Goal: Task Accomplishment & Management: Use online tool/utility

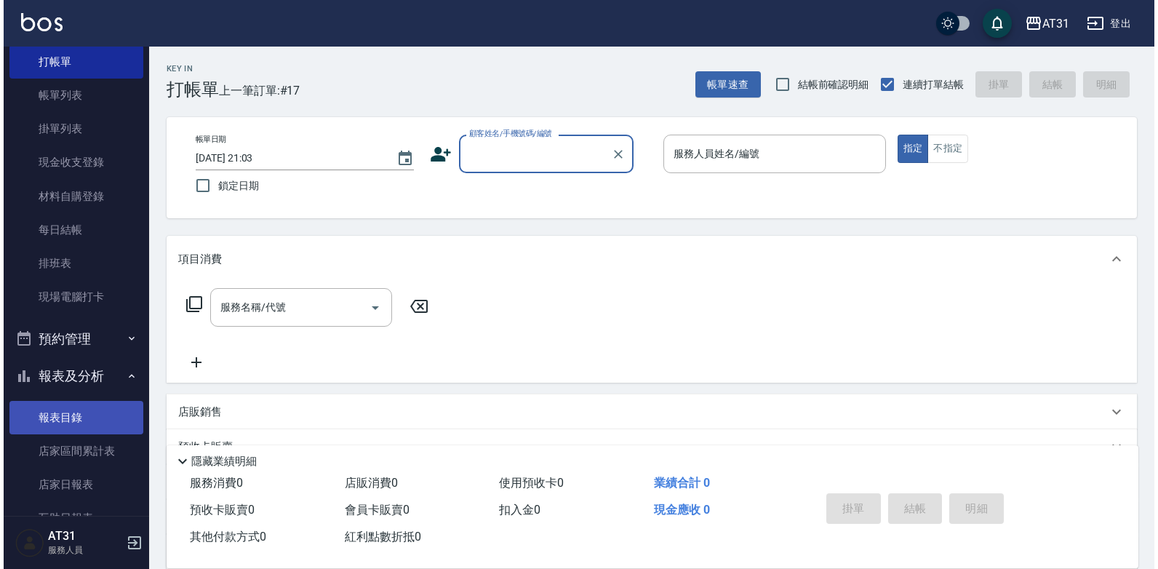
scroll to position [73, 0]
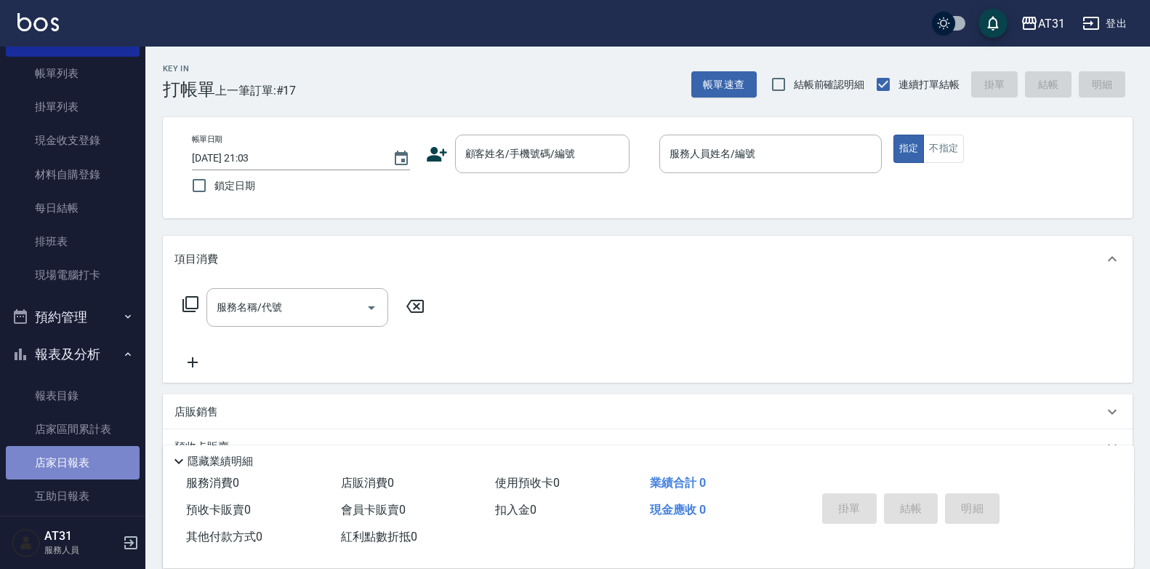
click at [83, 463] on link "店家日報表" at bounding box center [73, 462] width 134 height 33
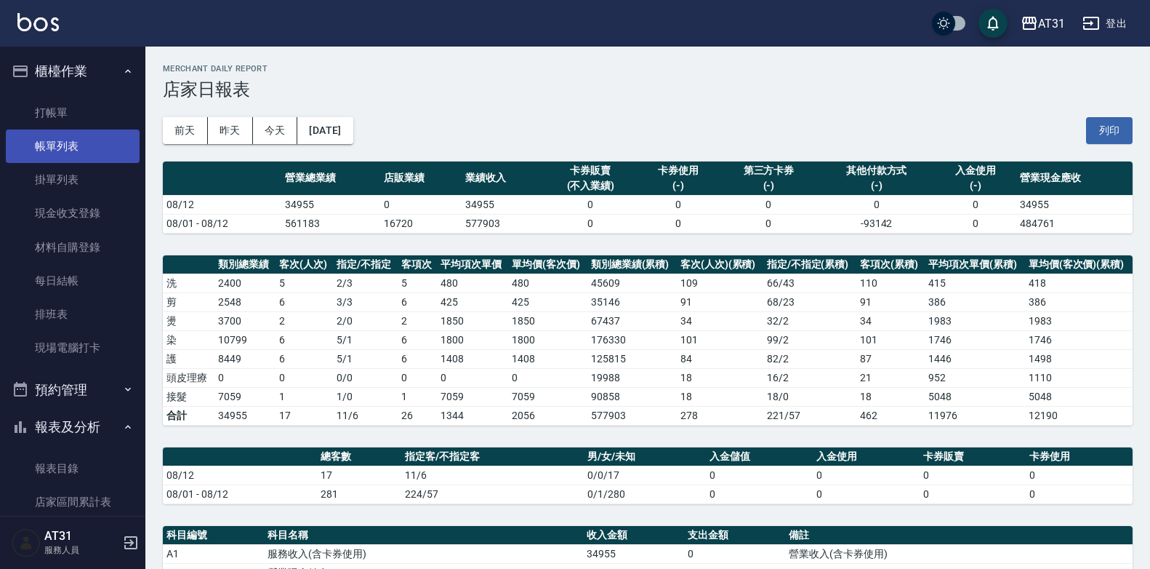
click at [84, 149] on link "帳單列表" at bounding box center [73, 145] width 134 height 33
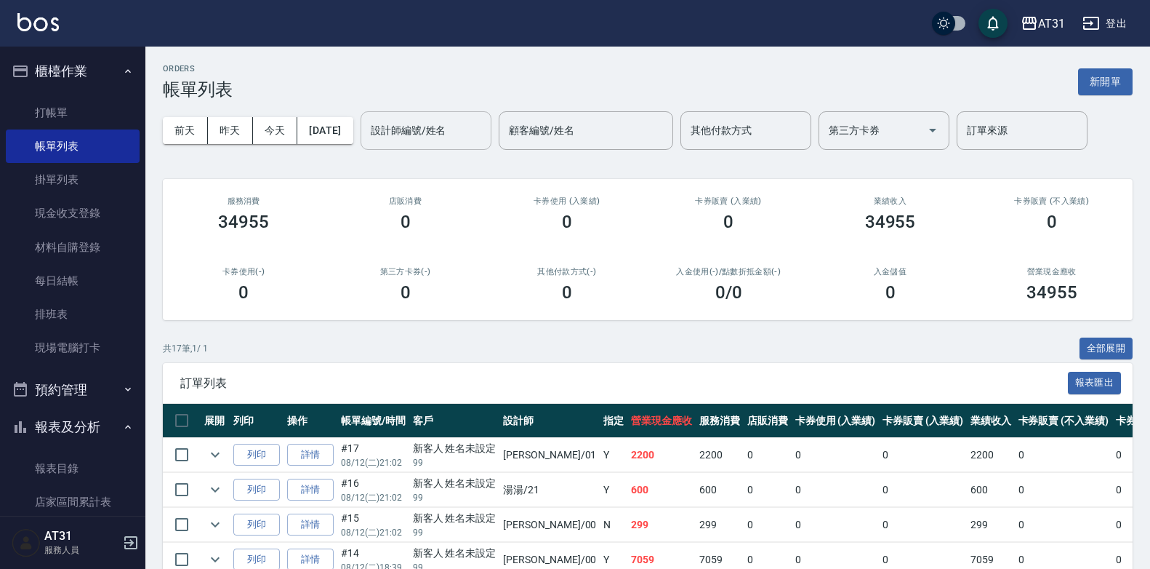
click at [468, 140] on input "設計師編號/姓名" at bounding box center [426, 130] width 118 height 25
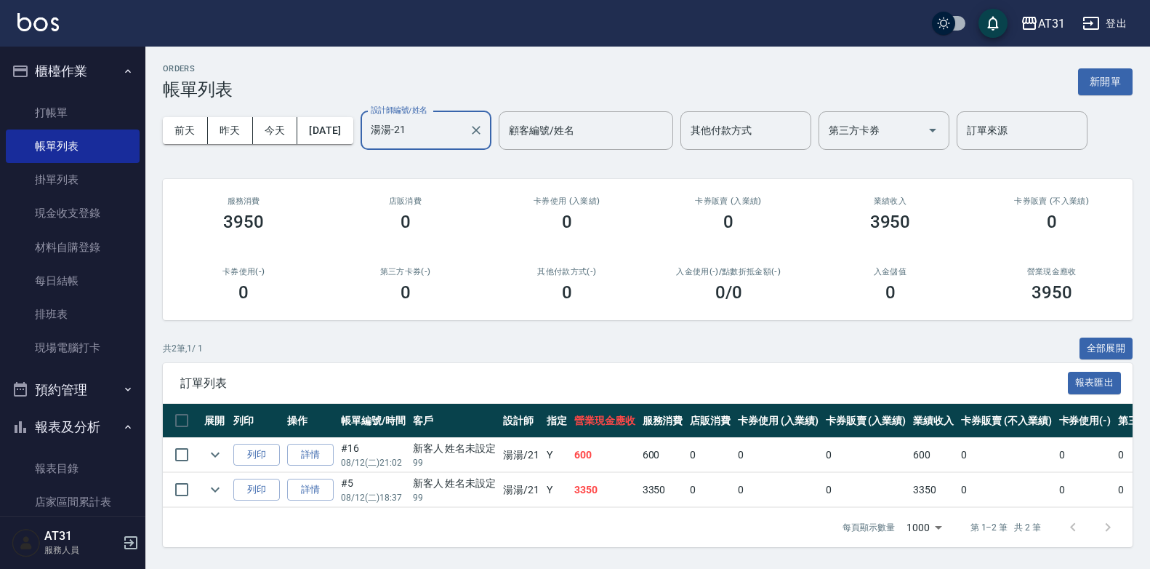
scroll to position [7, 0]
type input "湯湯-21"
click at [68, 117] on link "打帳單" at bounding box center [73, 112] width 134 height 33
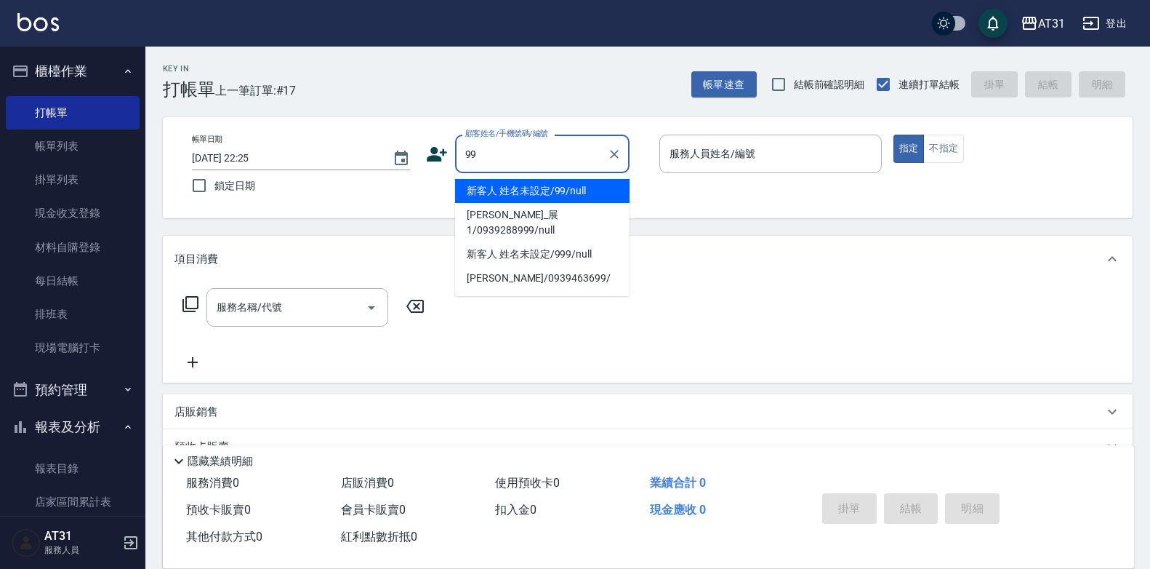
type input "新客人 姓名未設定/99/null"
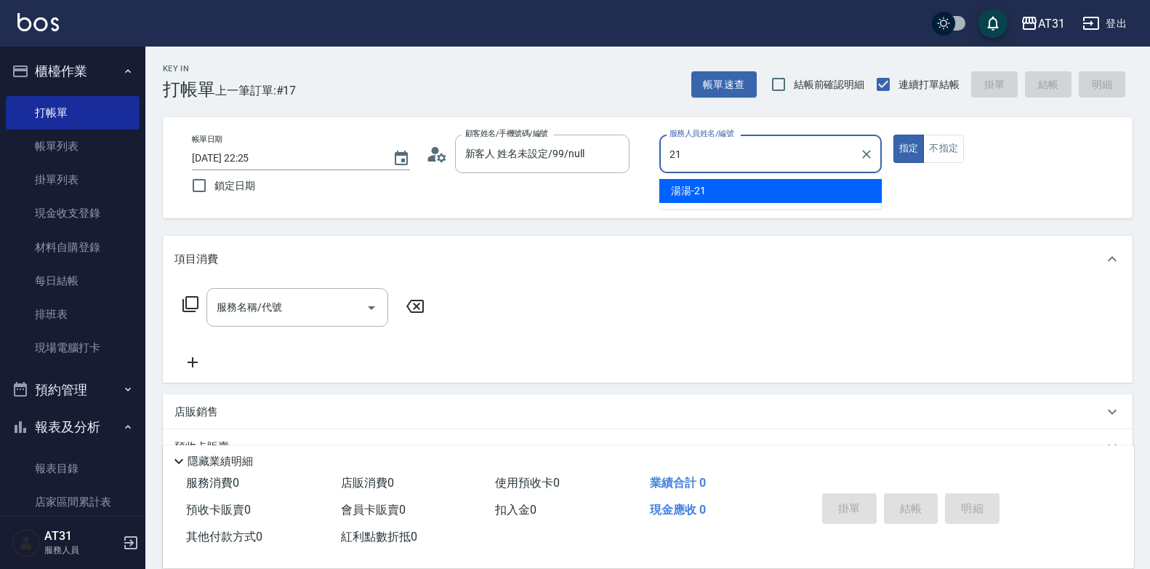
type input "湯湯-21"
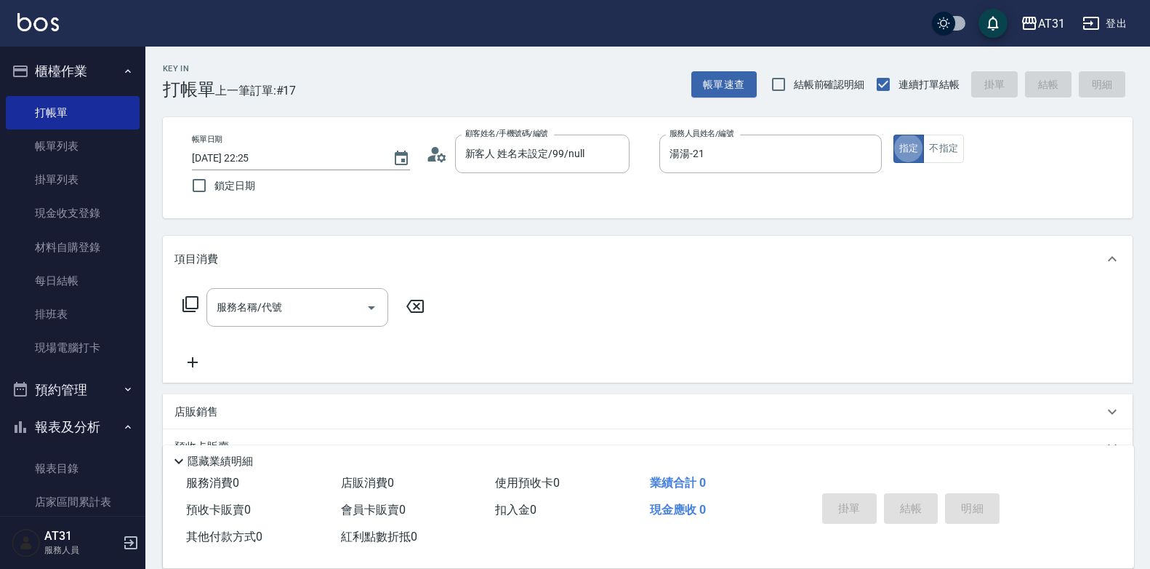
type button "true"
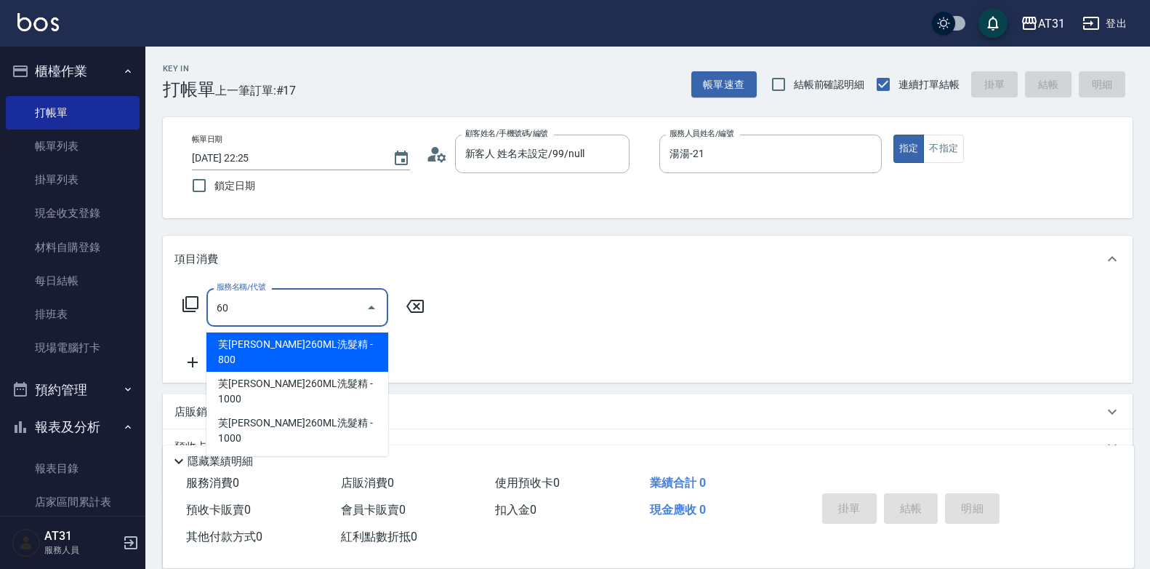
type input "609"
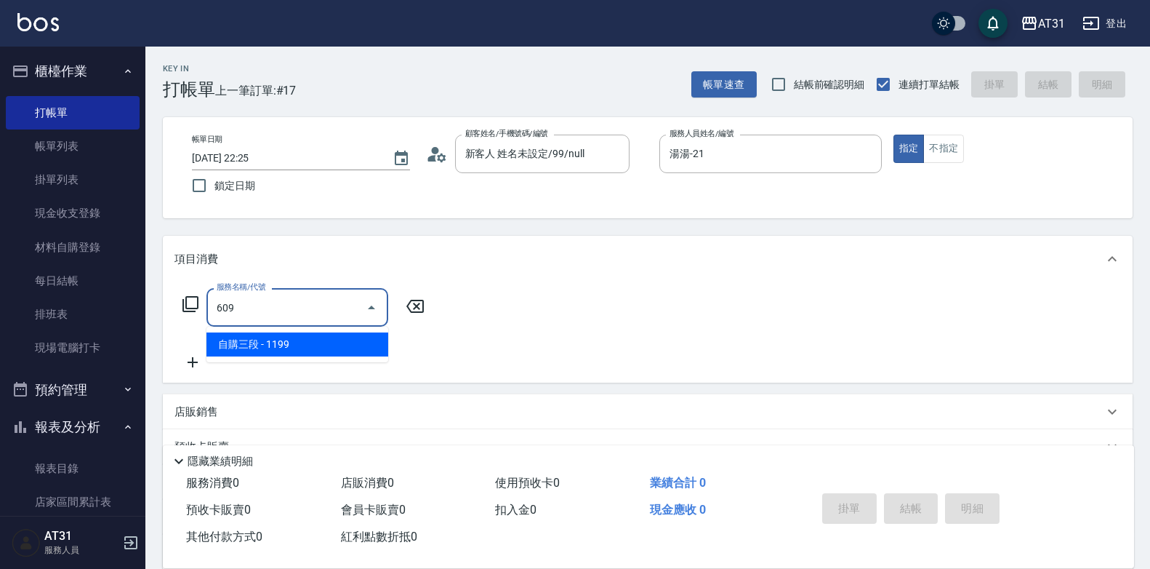
type input "110"
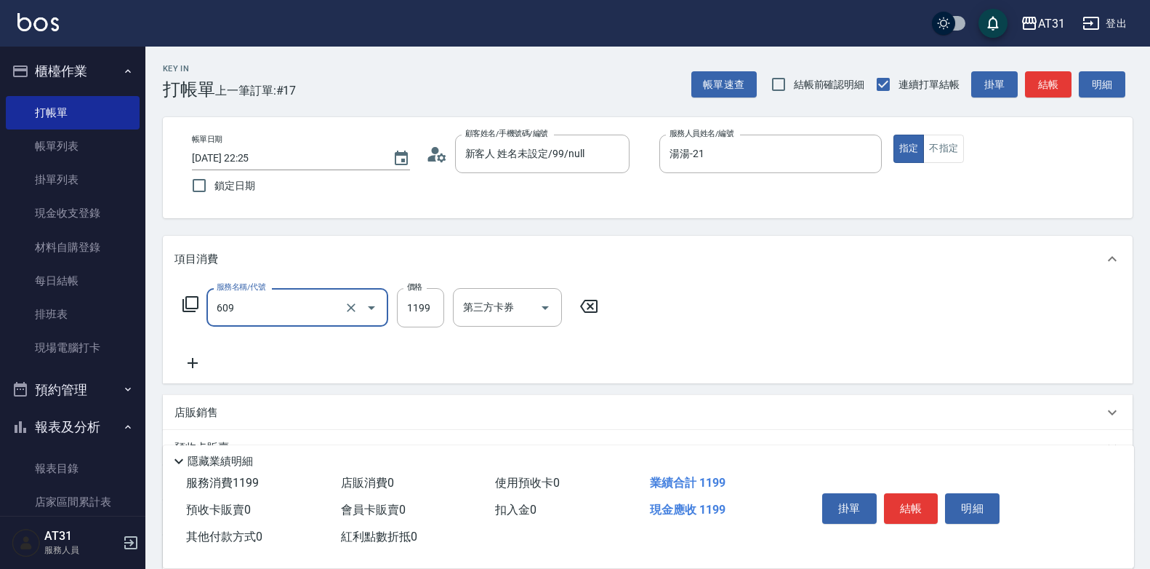
type input "自購三段(609)"
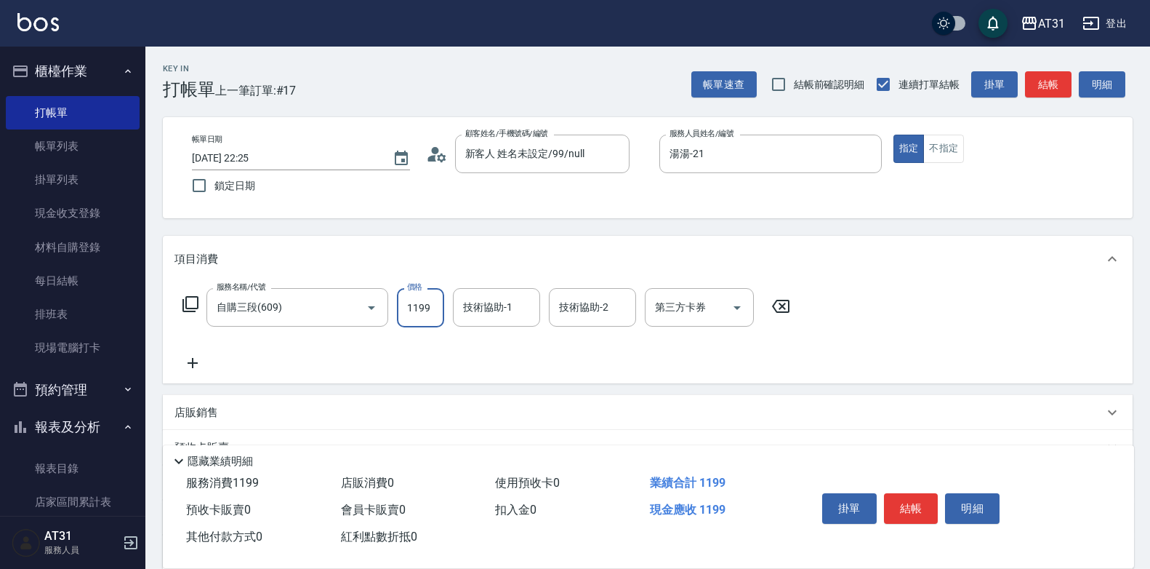
type input "0"
type input "13"
type input "10"
type input "1350"
type input "130"
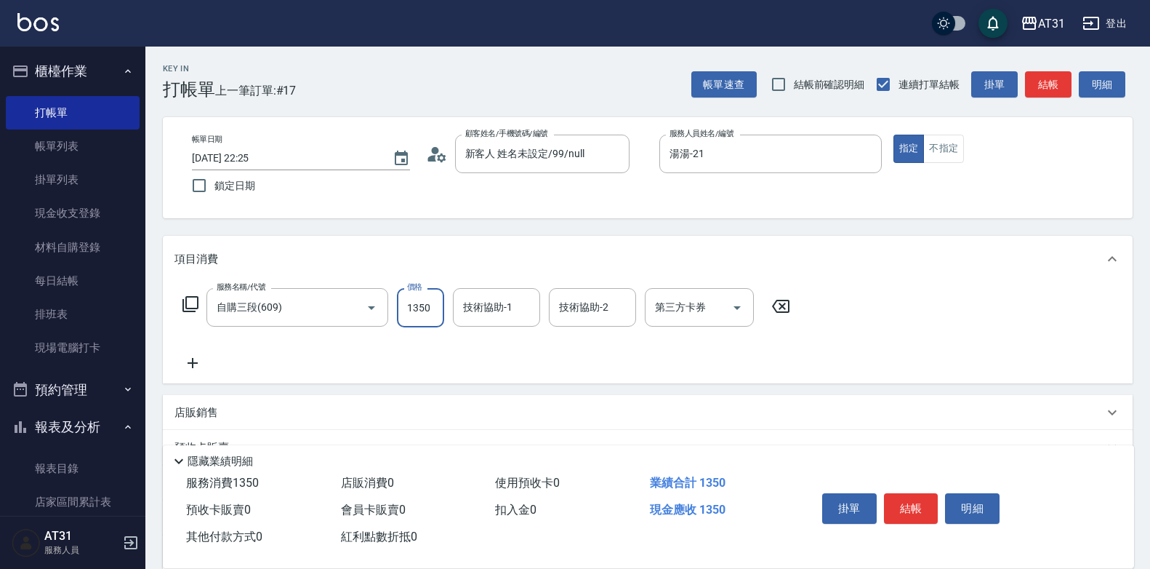
type input "1350"
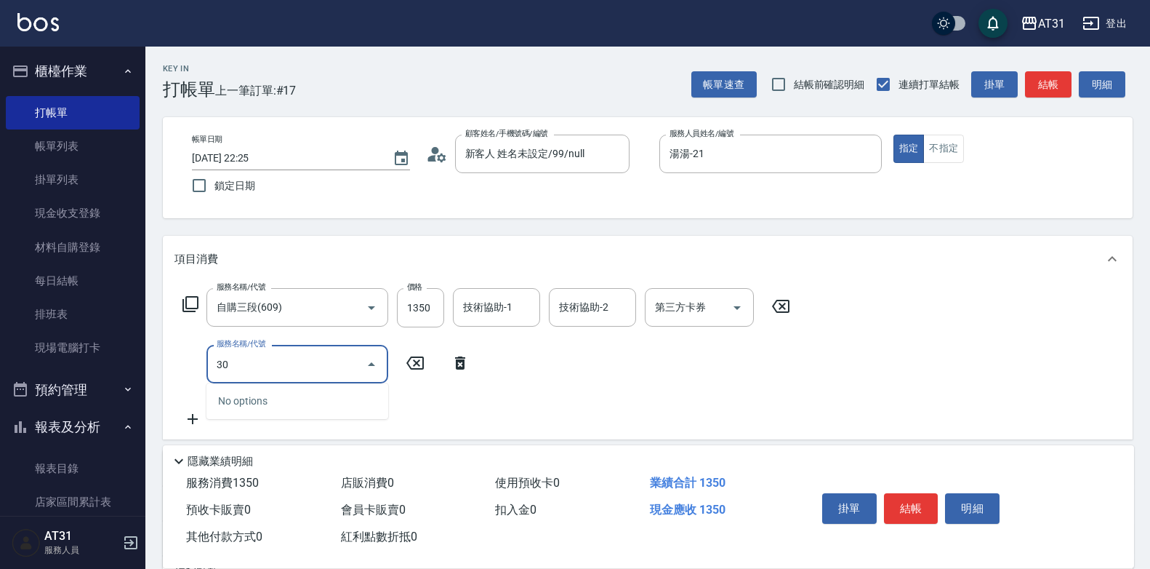
type input "301"
type input "290"
type input "燙髮(301)"
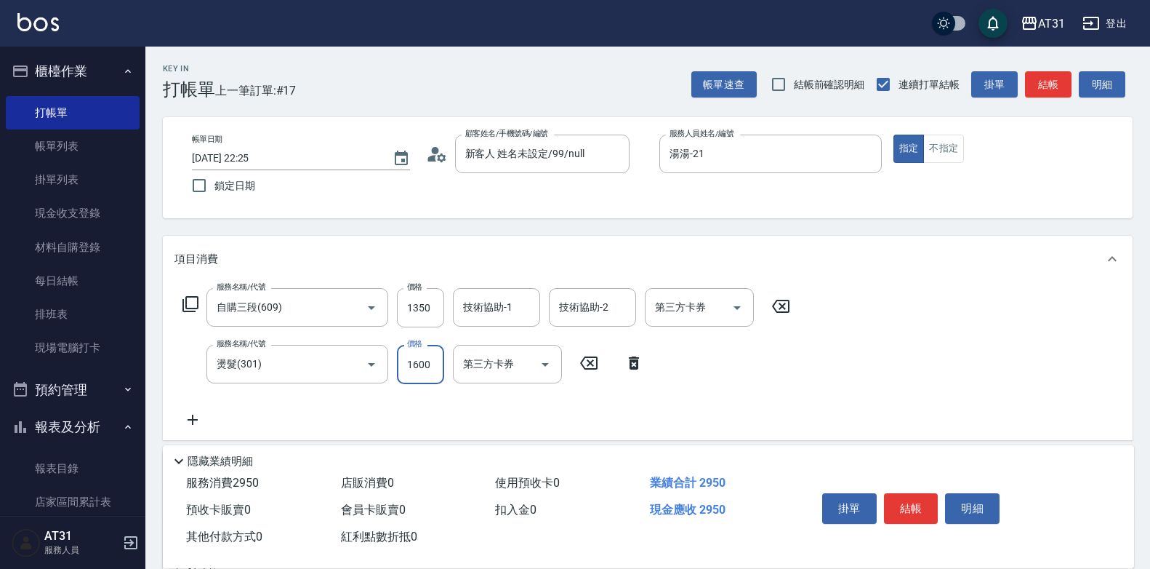
type input "2"
type input "130"
type input "20"
type input "150"
type input "200"
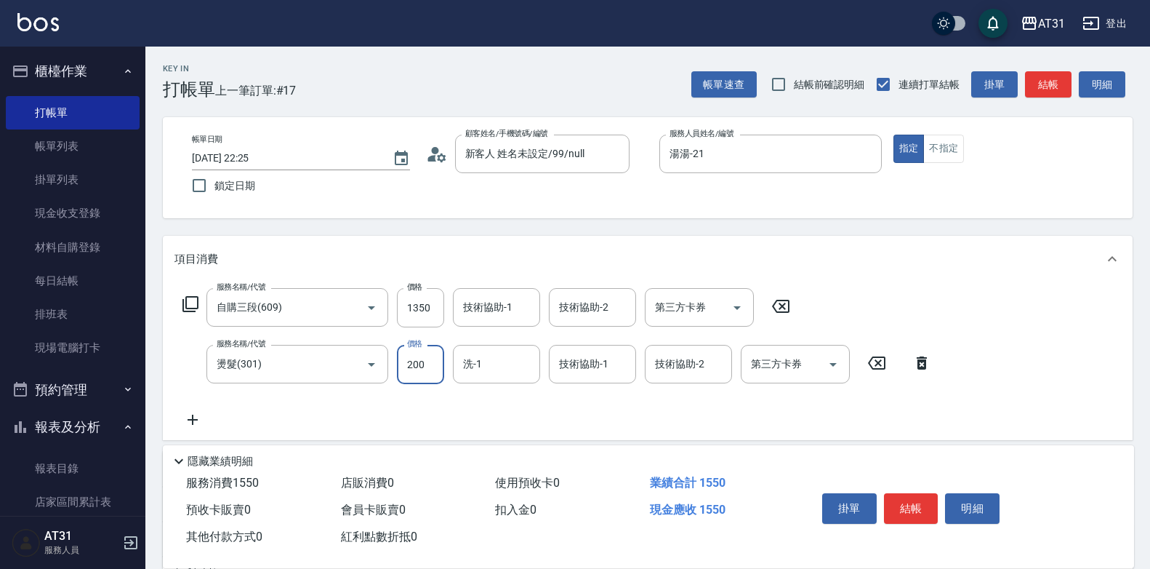
type input "330"
type input "2000"
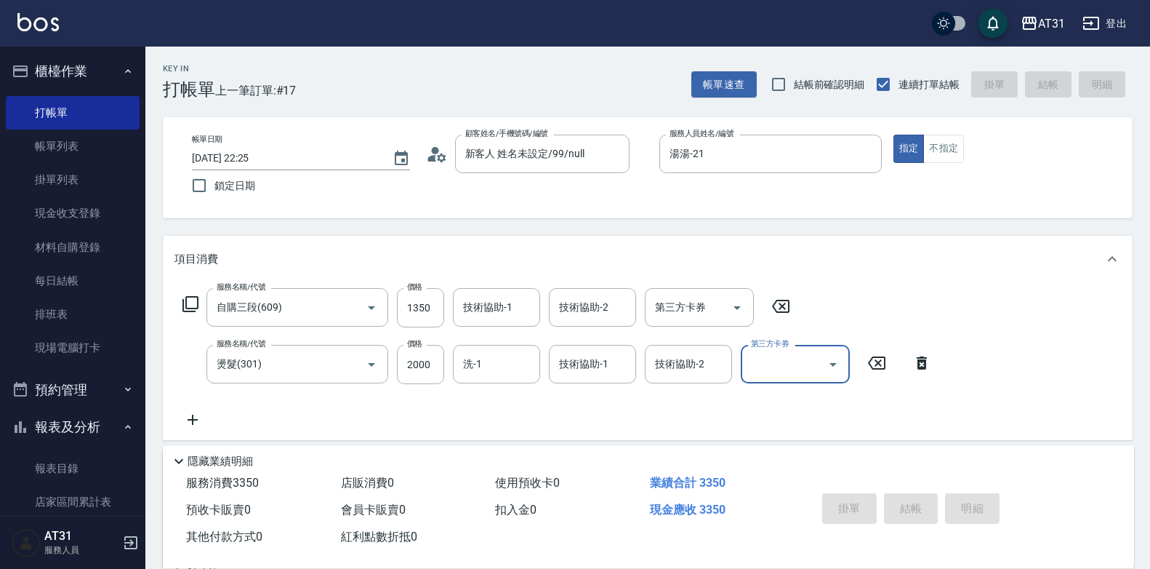
type input "[DATE] 22:26"
type input "0"
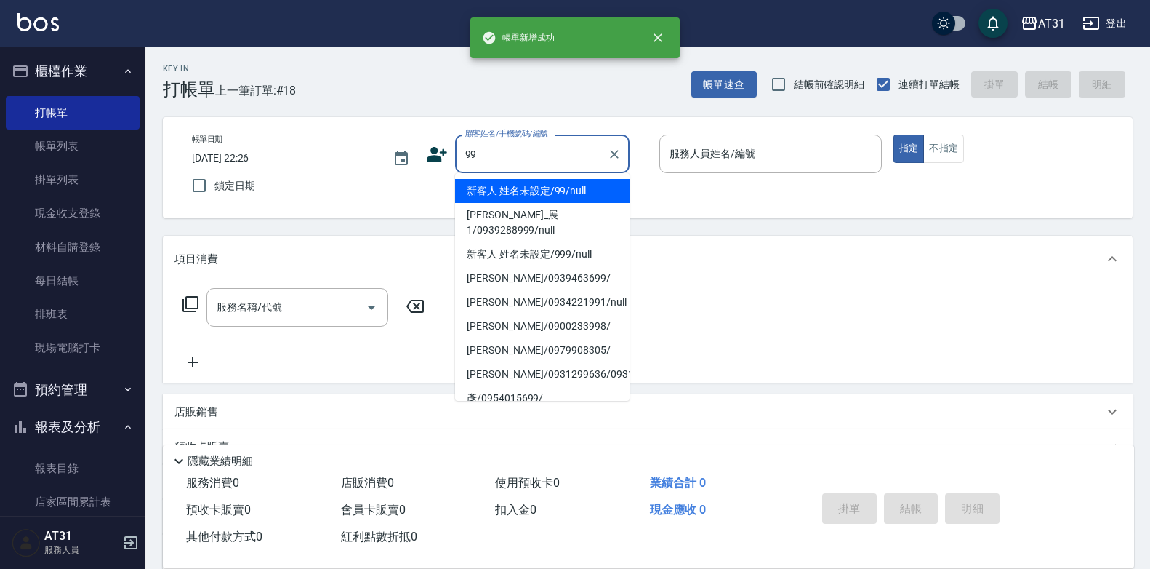
type input "新客人 姓名未設定/99/null"
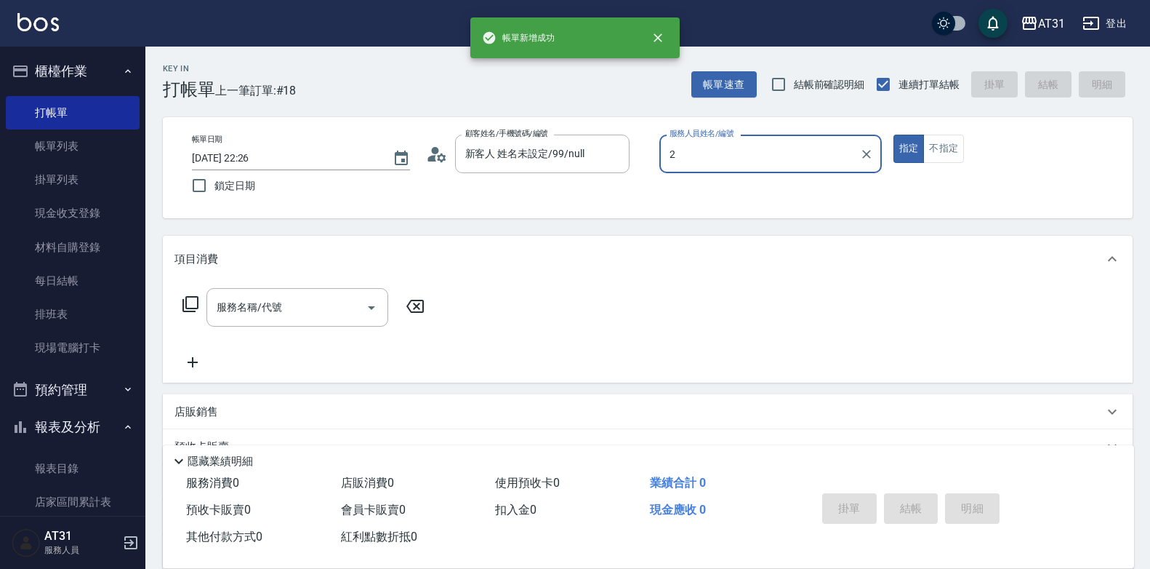
type input "2"
click at [894, 135] on button "指定" at bounding box center [909, 149] width 31 height 28
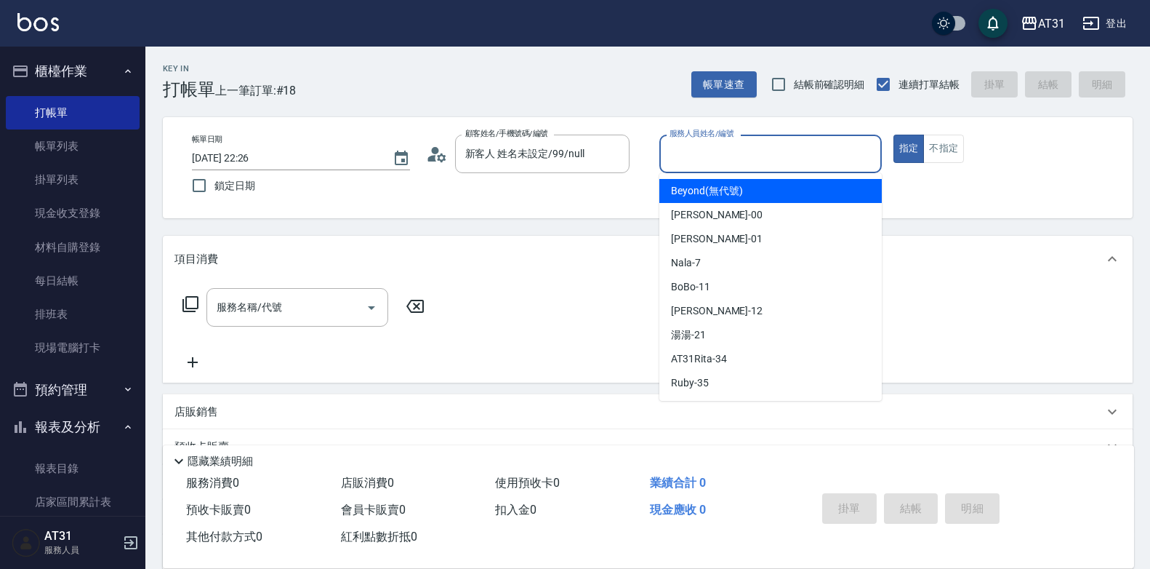
click at [695, 148] on input "服務人員姓名/編號" at bounding box center [770, 153] width 209 height 25
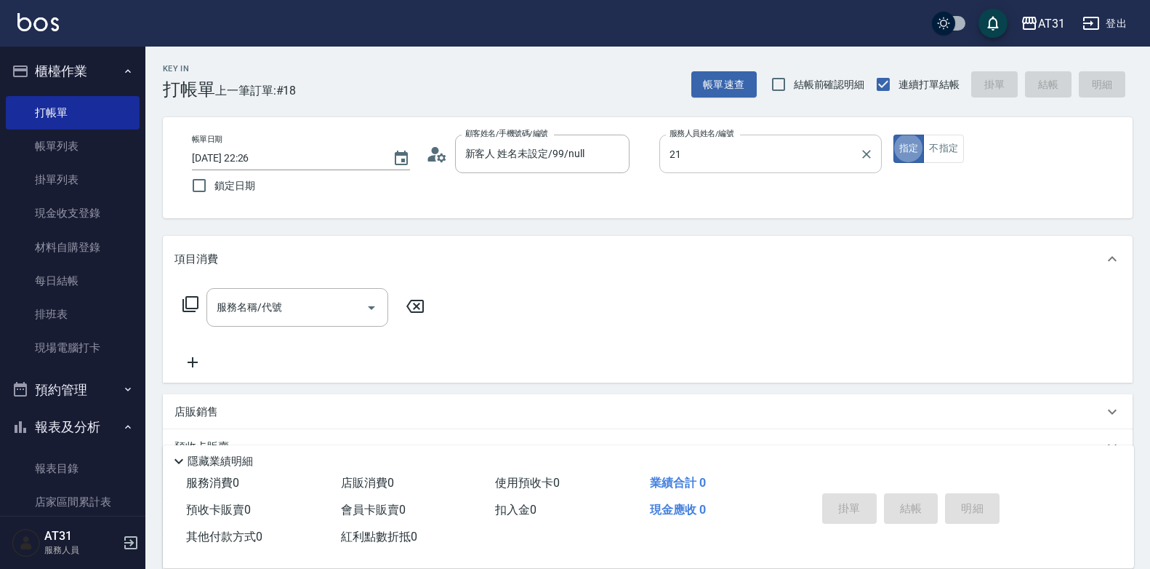
type input "湯湯-21"
type input "301"
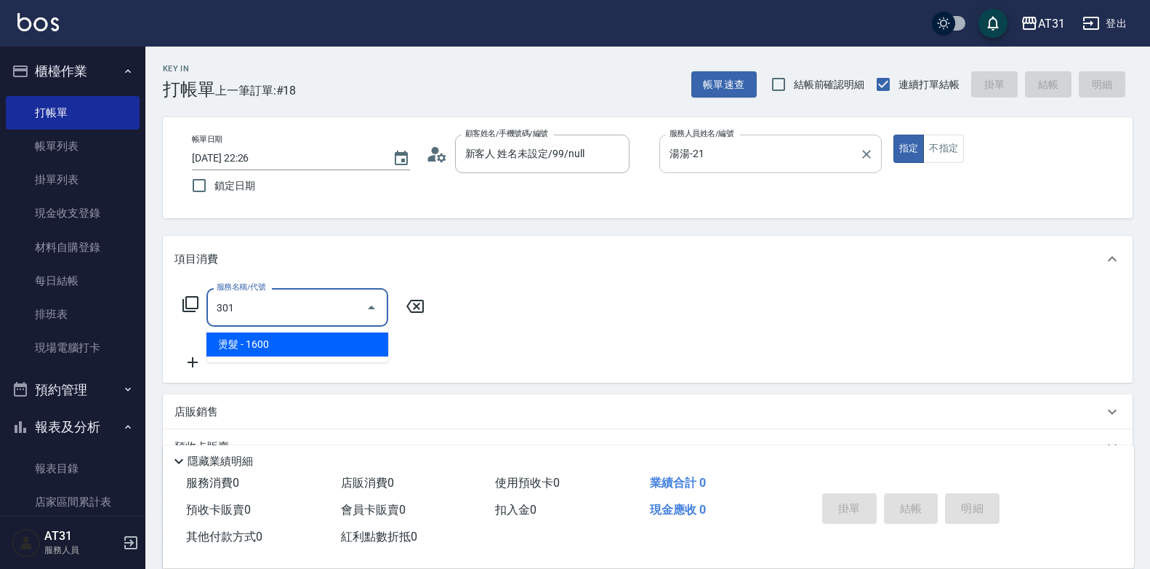
type input "160"
type input "燙髮(301)"
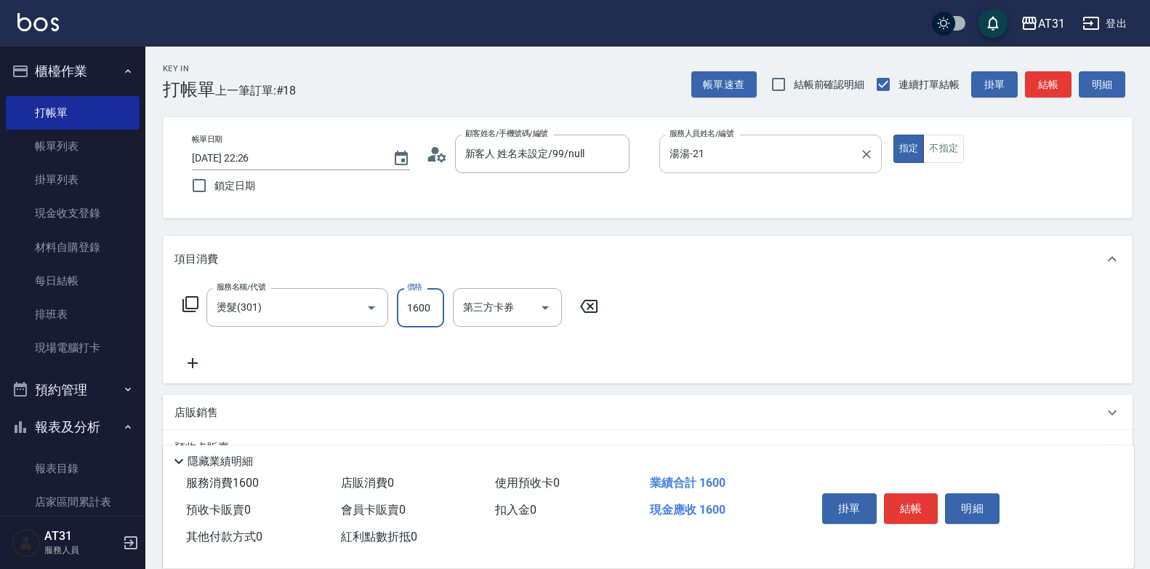
type input "0"
type input "138"
type input "130"
type input "1388"
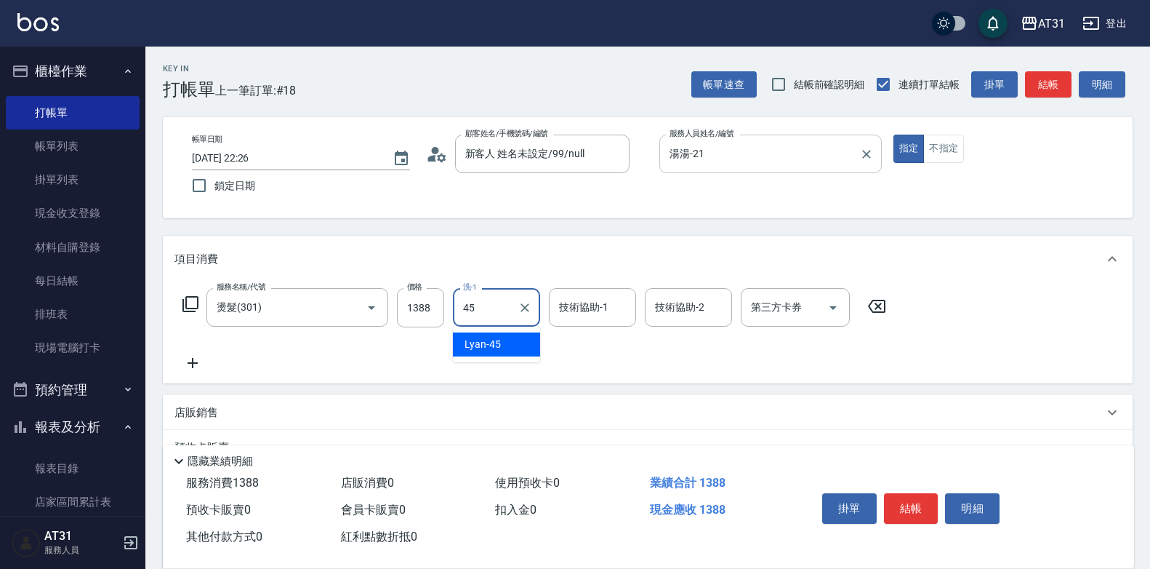
type input "Lyan-45"
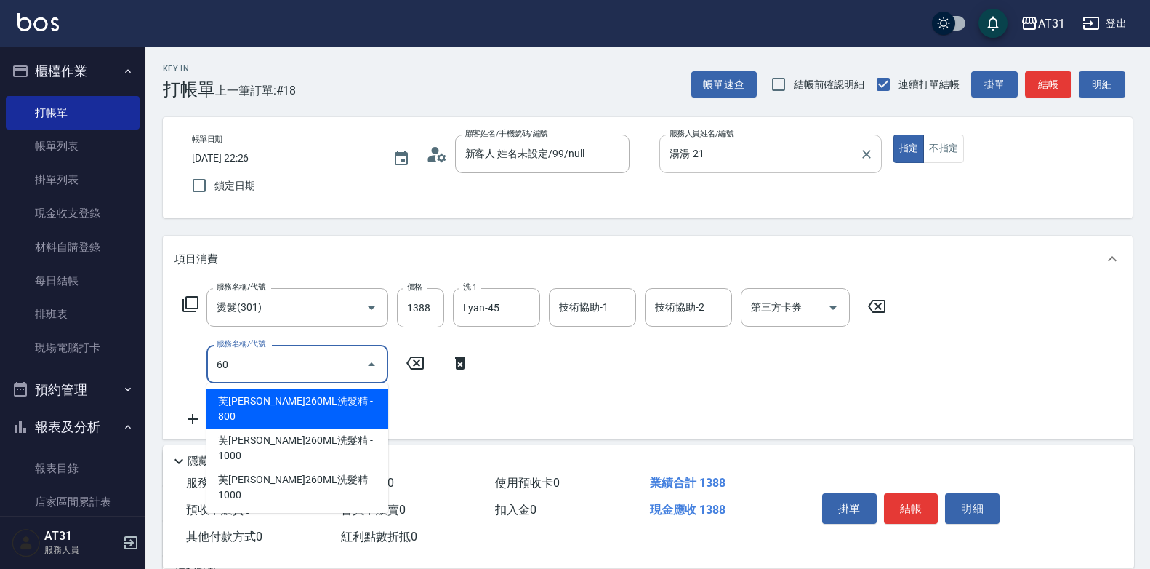
type input "609"
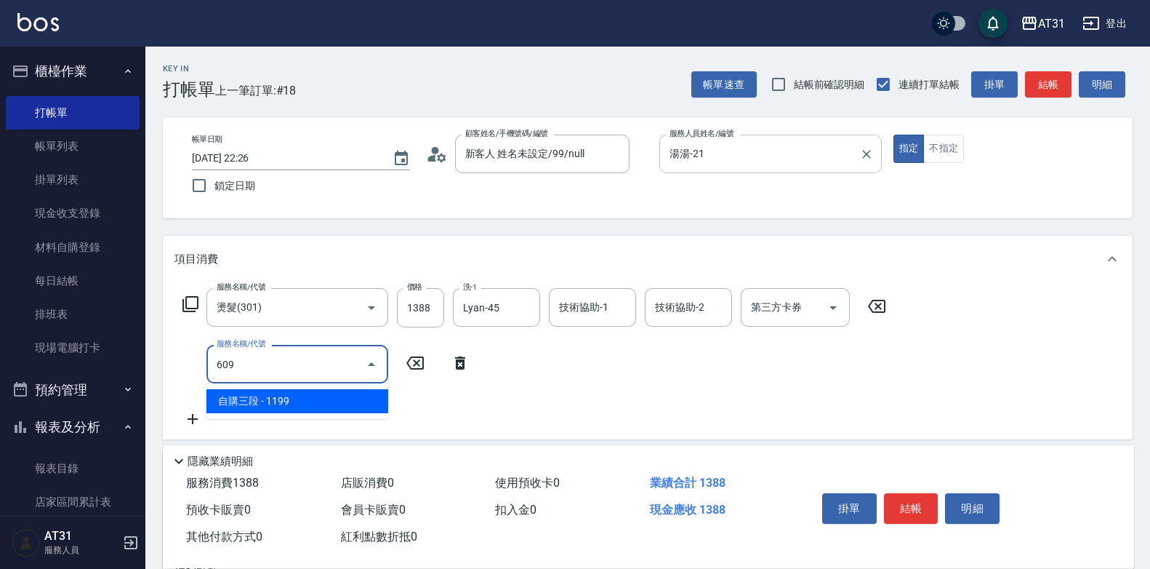
type input "250"
type input "自購三段(609)"
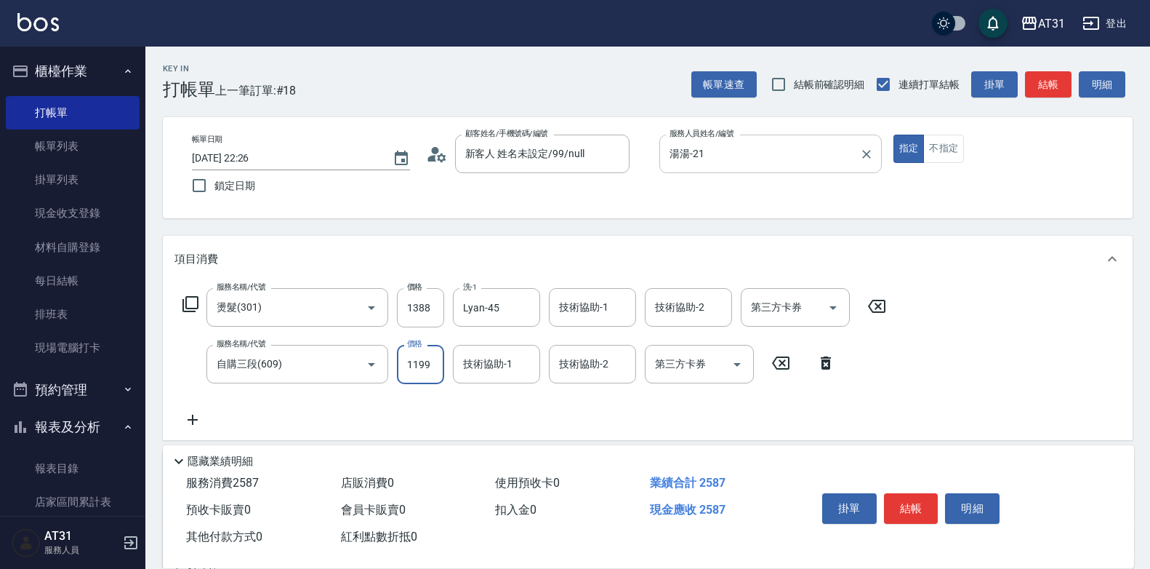
type input "130"
type input "13"
type input "150"
type input "135"
type input "270"
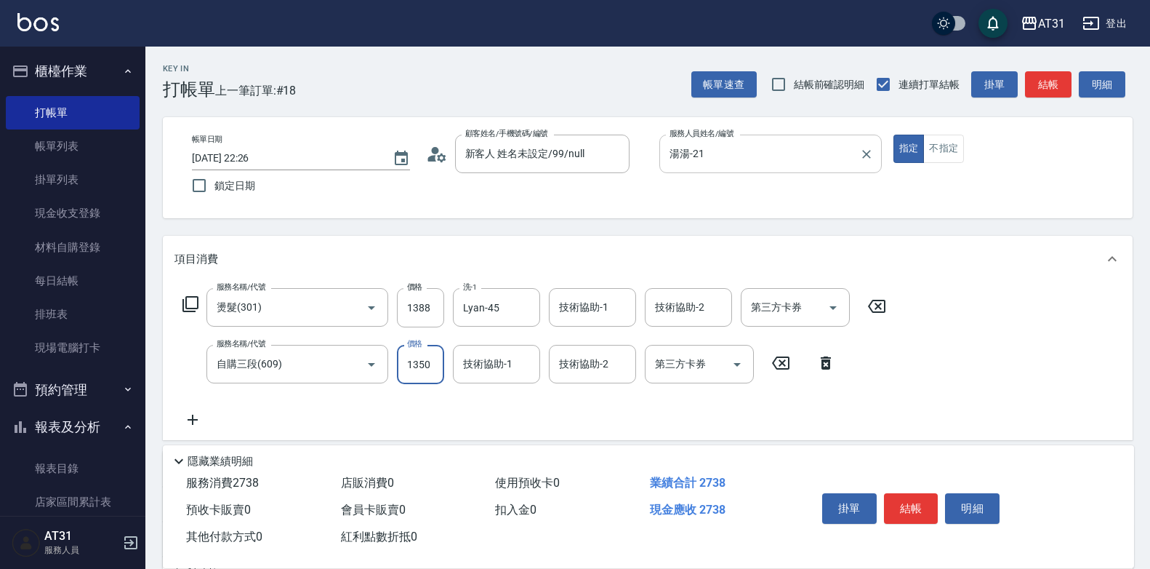
type input "1350"
type input "[PERSON_NAME]-46"
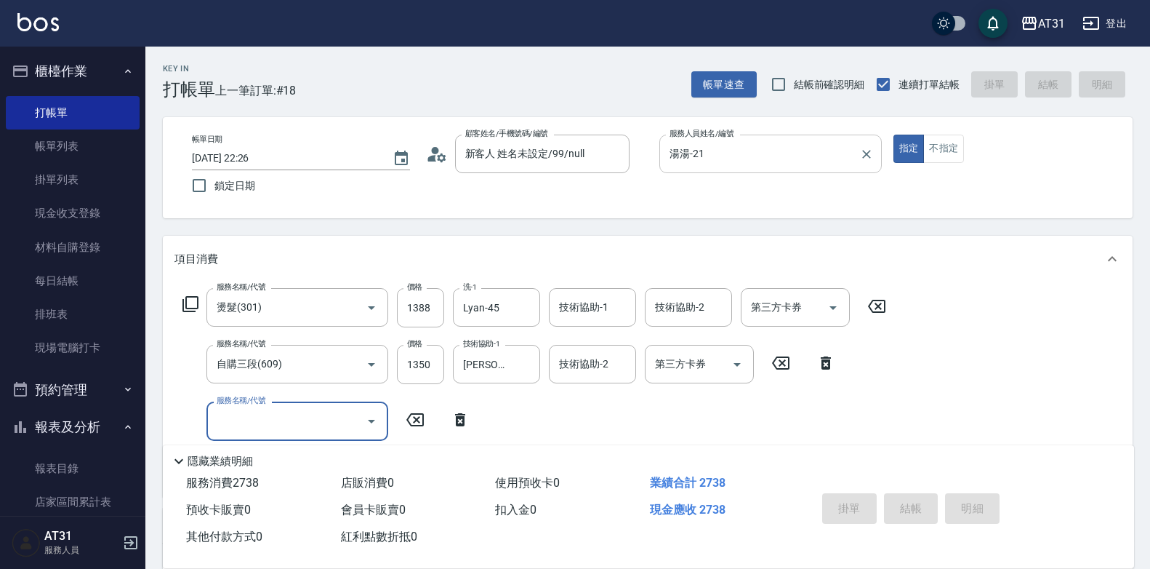
type input "0"
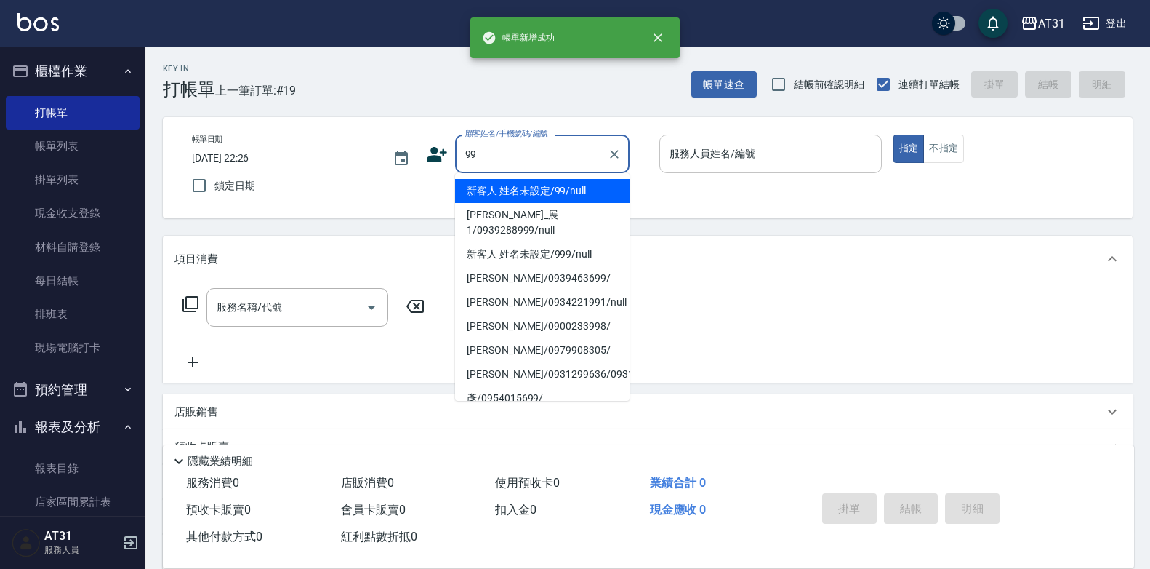
type input "新客人 姓名未設定/99/null"
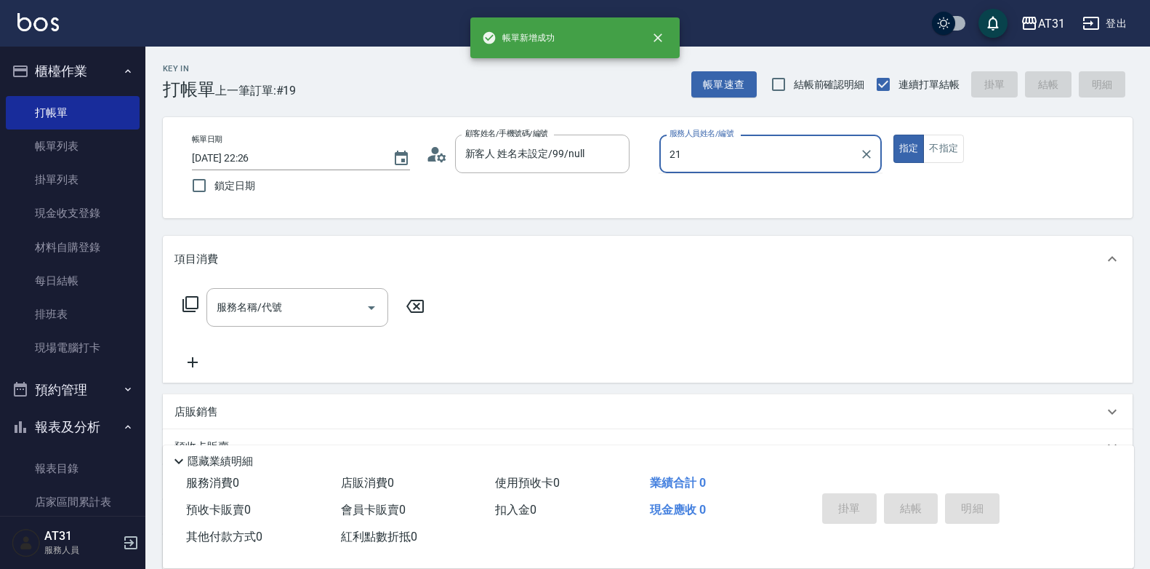
type input "湯湯-21"
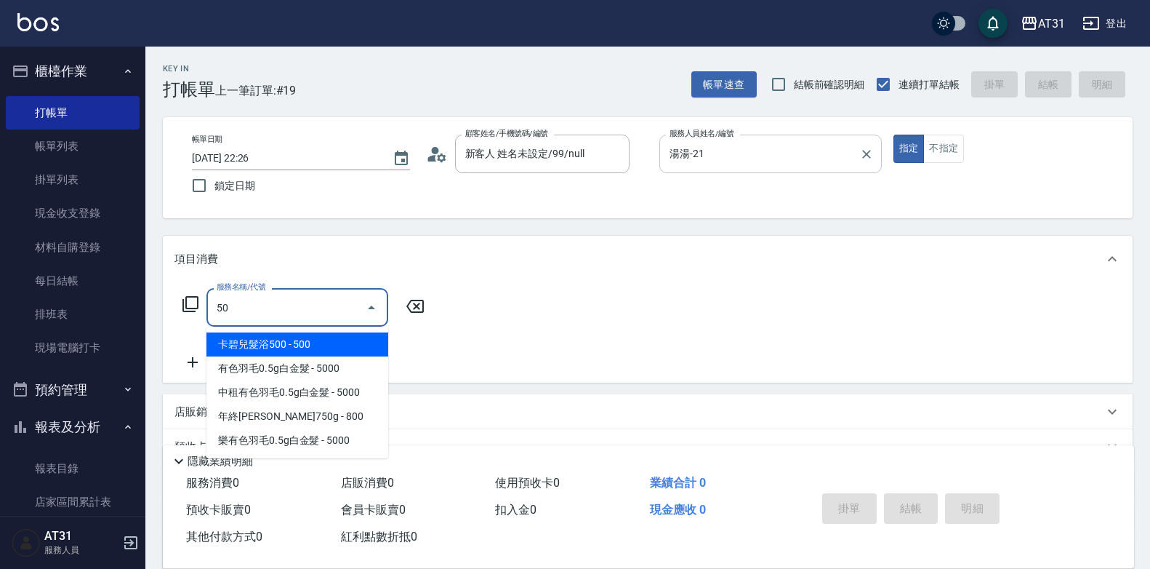
type input "501"
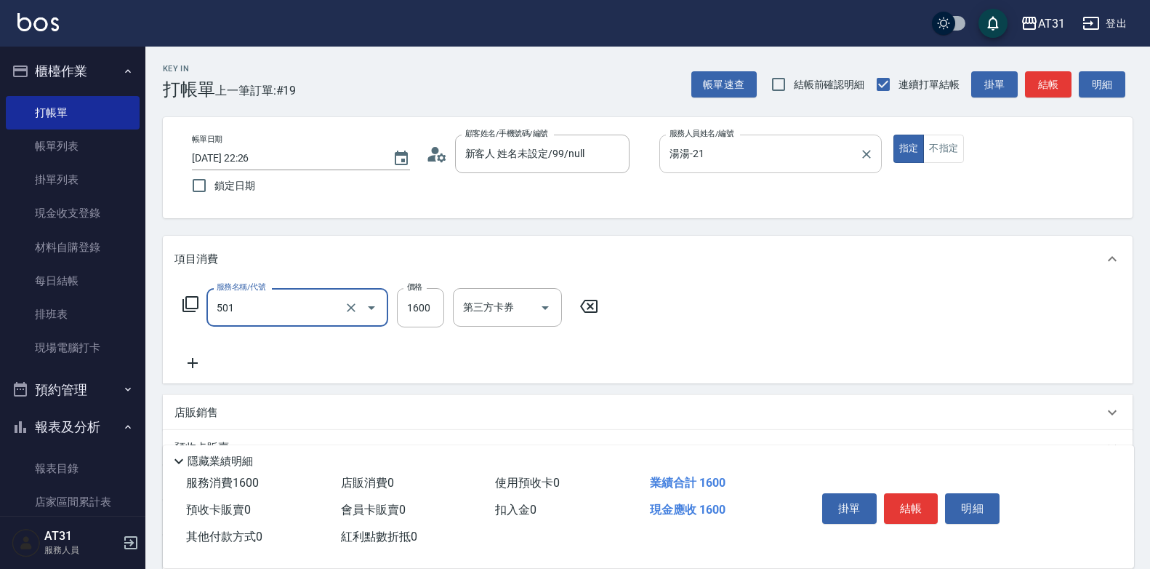
type input "160"
type input "染髮(501)"
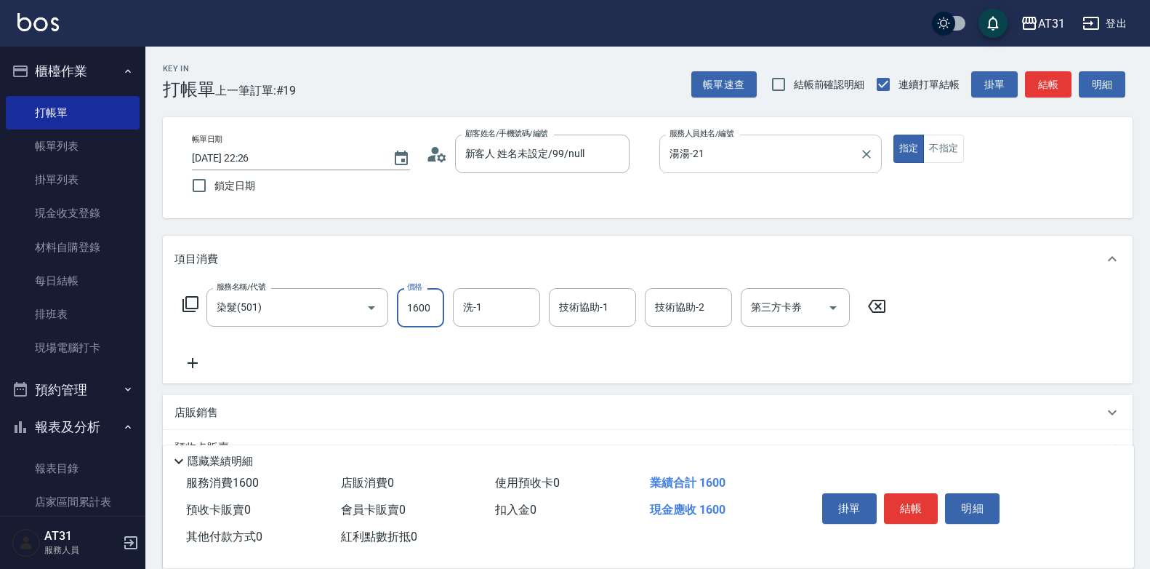
type input "0"
type input "99"
type input "90"
type input "992"
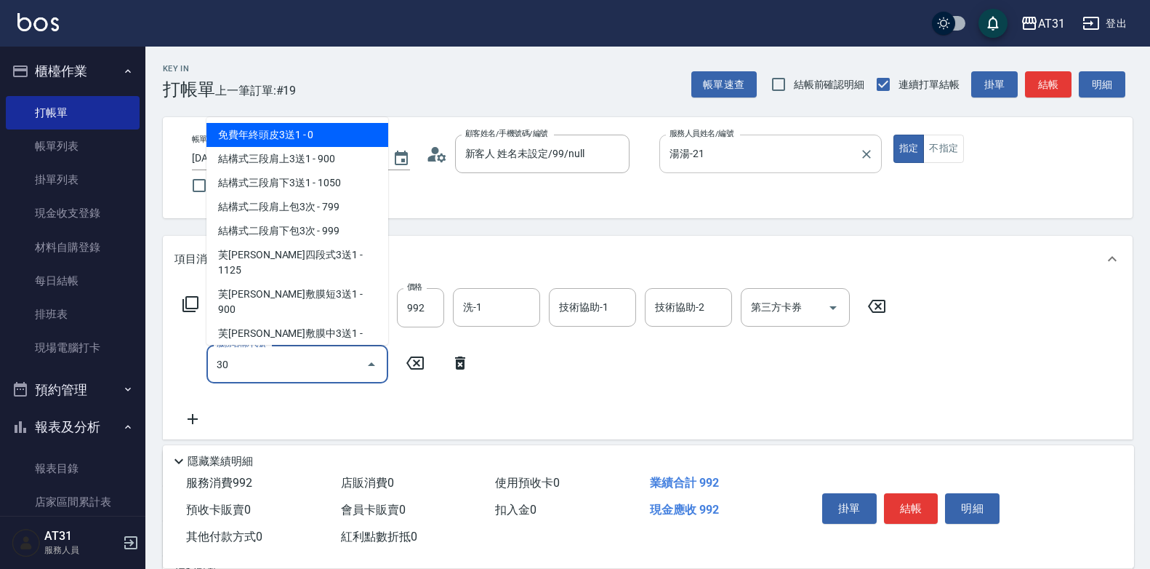
type input "301"
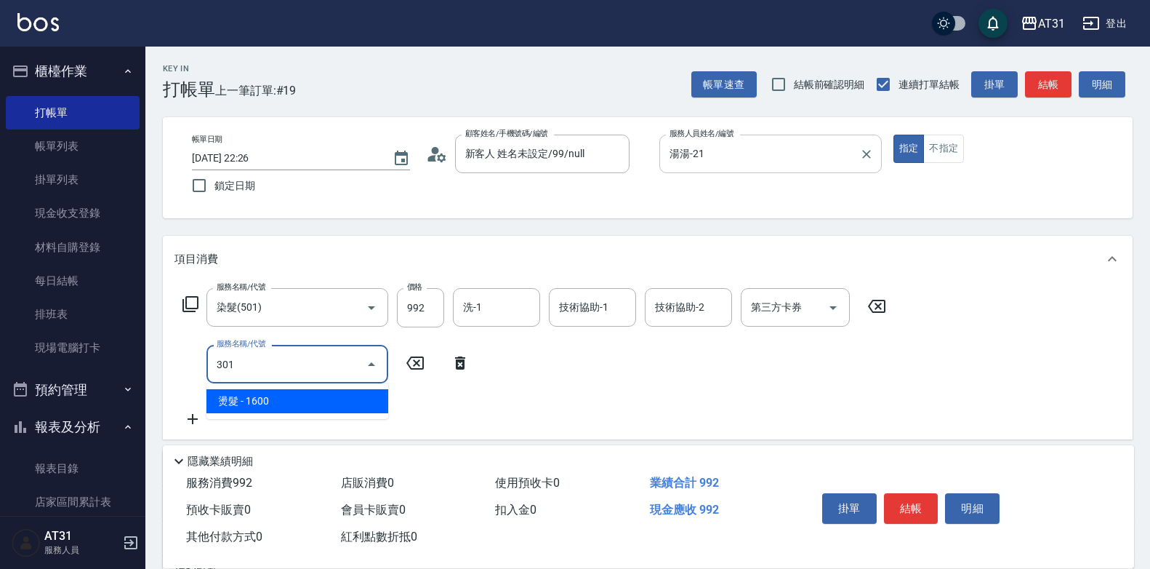
type input "250"
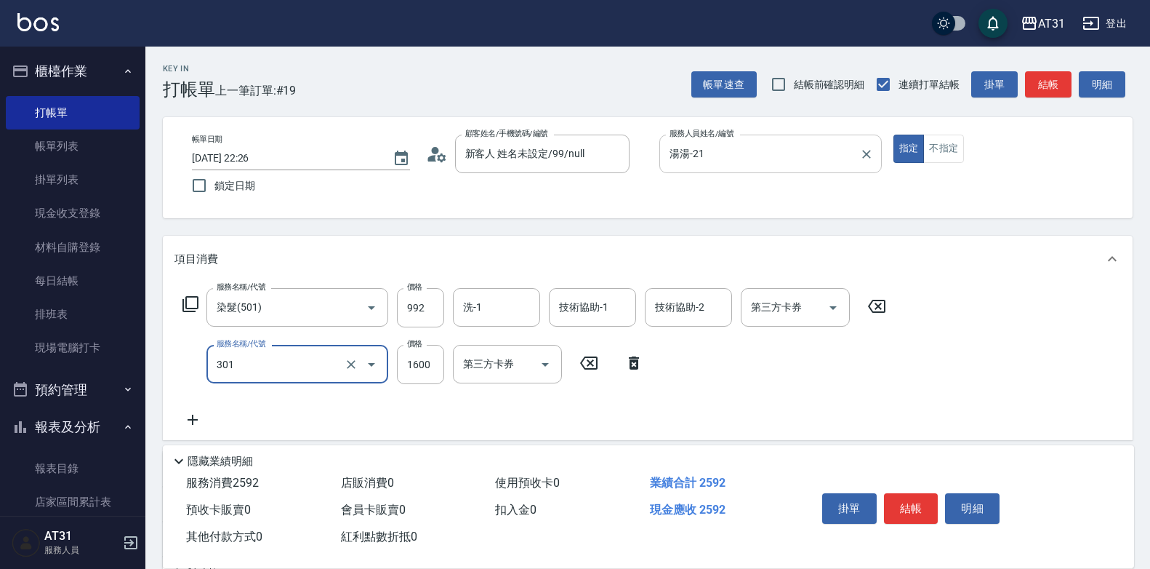
type input "燙髮(301)"
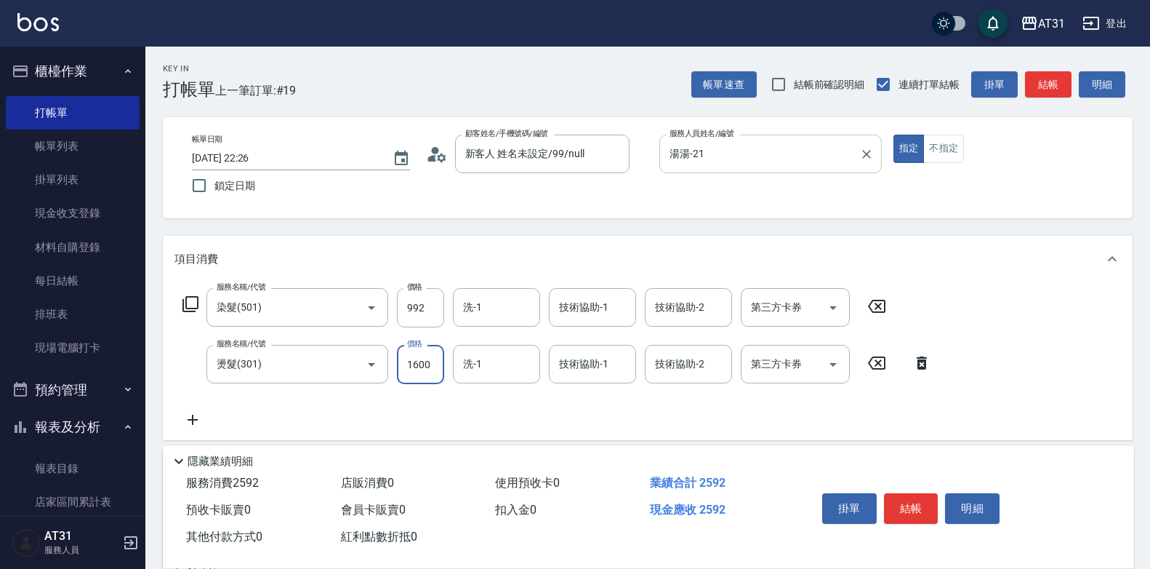
type input "90"
type input "1"
type input "100"
type input "138"
type input "230"
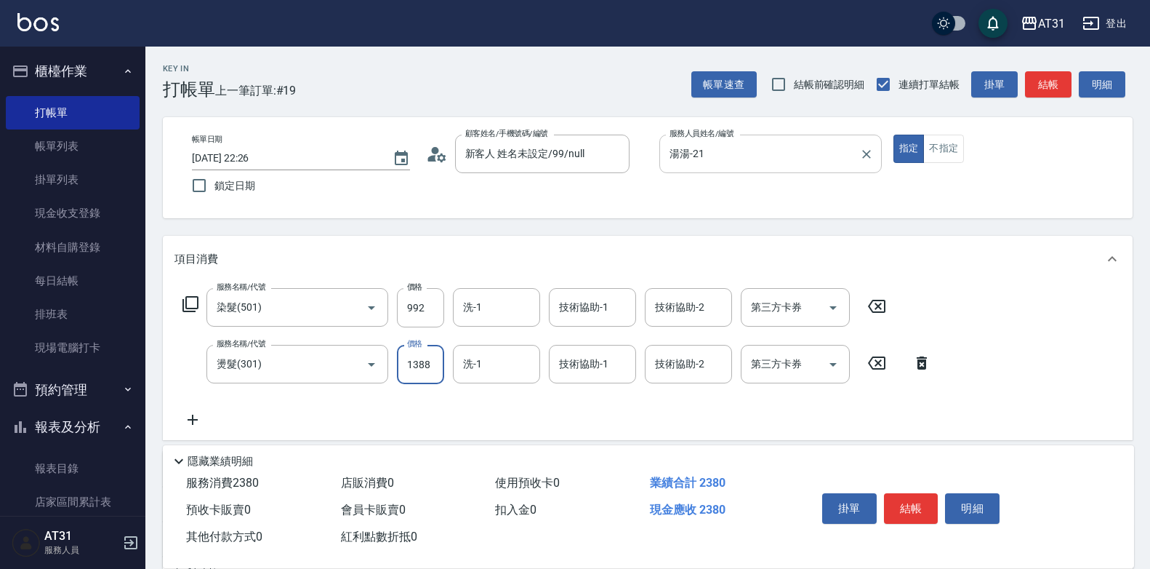
type input "1388"
type input "Lyan-45"
click at [575, 313] on input "技術協助-1" at bounding box center [593, 307] width 74 height 25
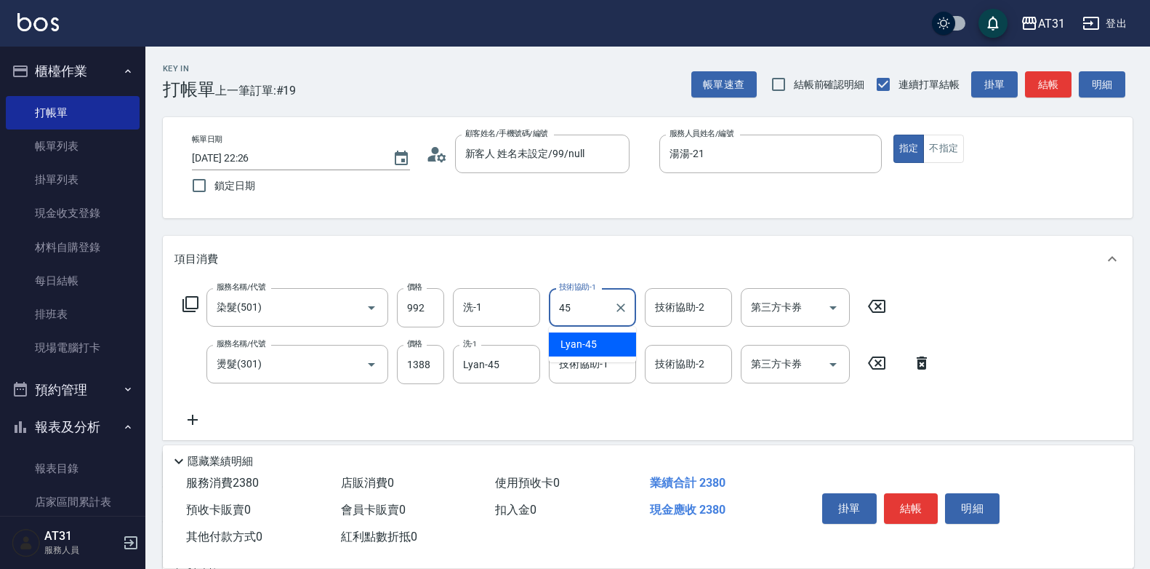
type input "Lyan-45"
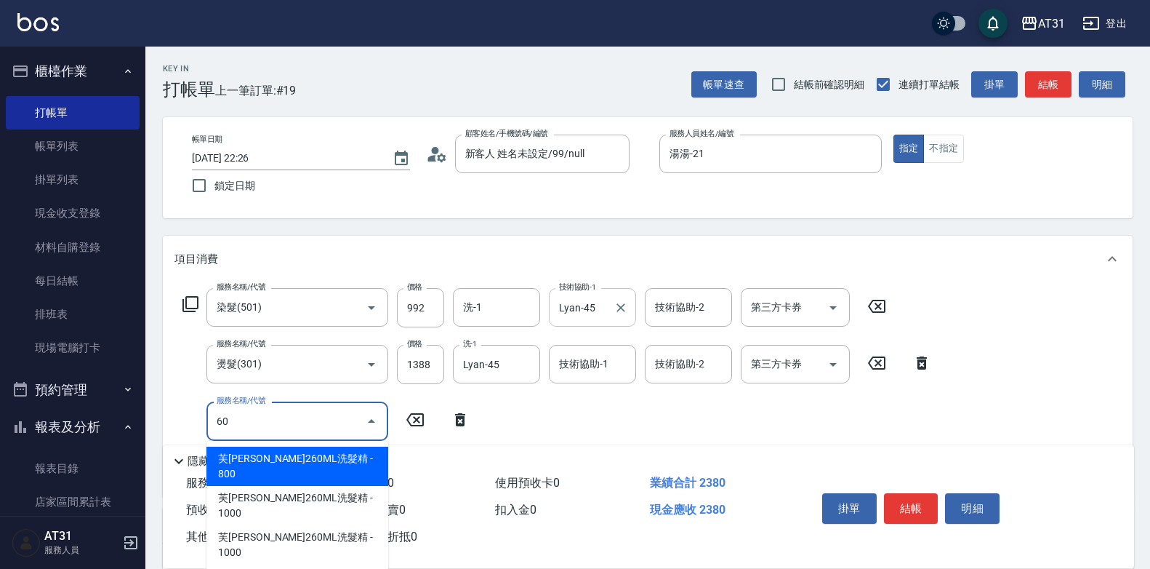
type input "609"
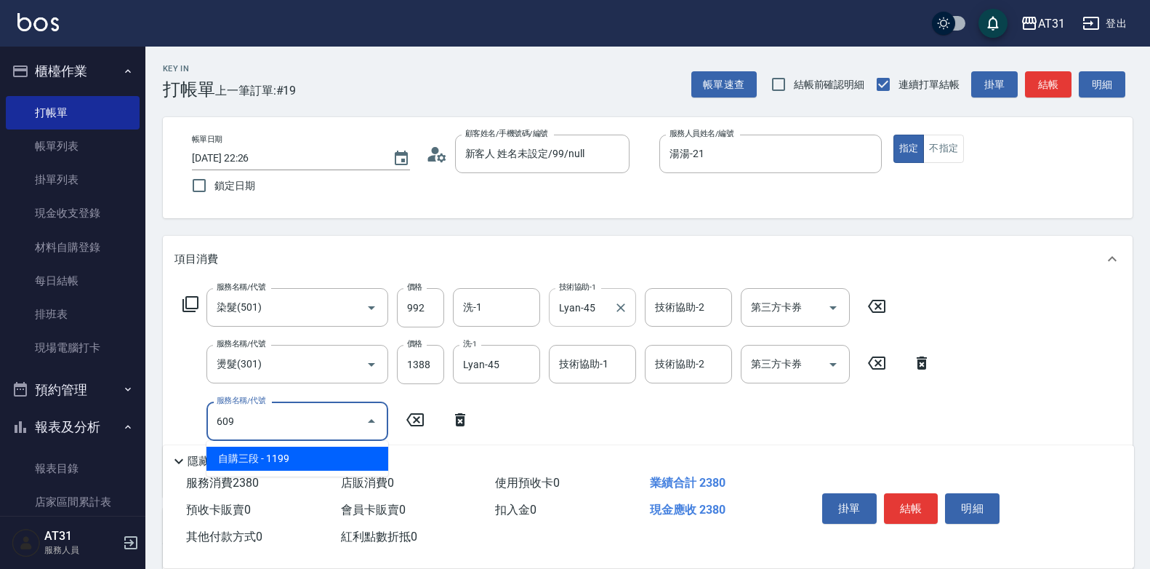
type input "350"
type input "自購三段(609)"
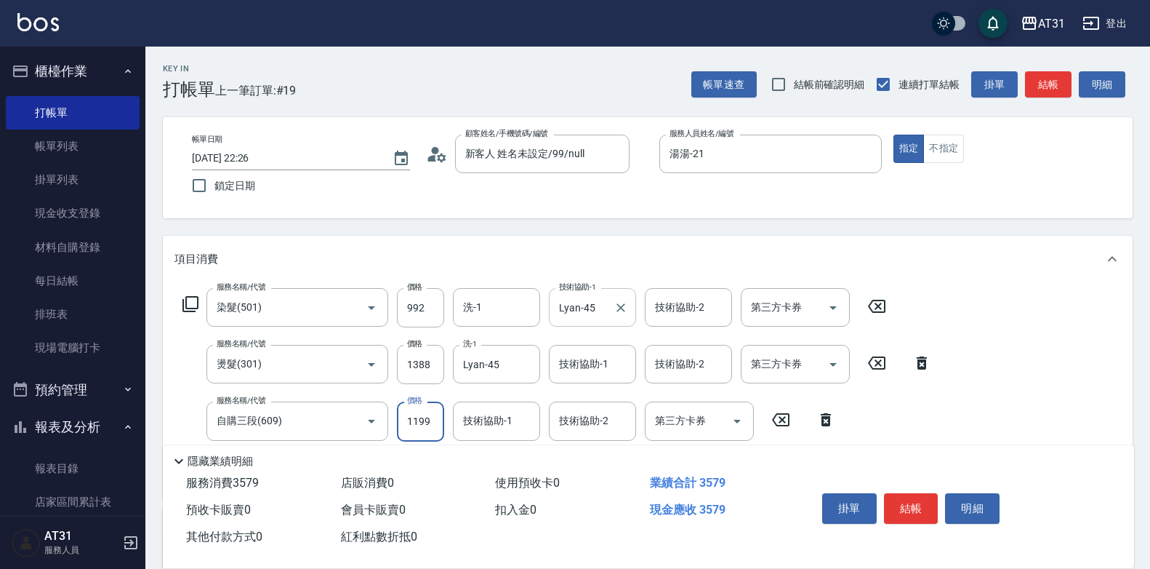
type input "230"
type input "13"
type input "250"
type input "1320"
type input "370"
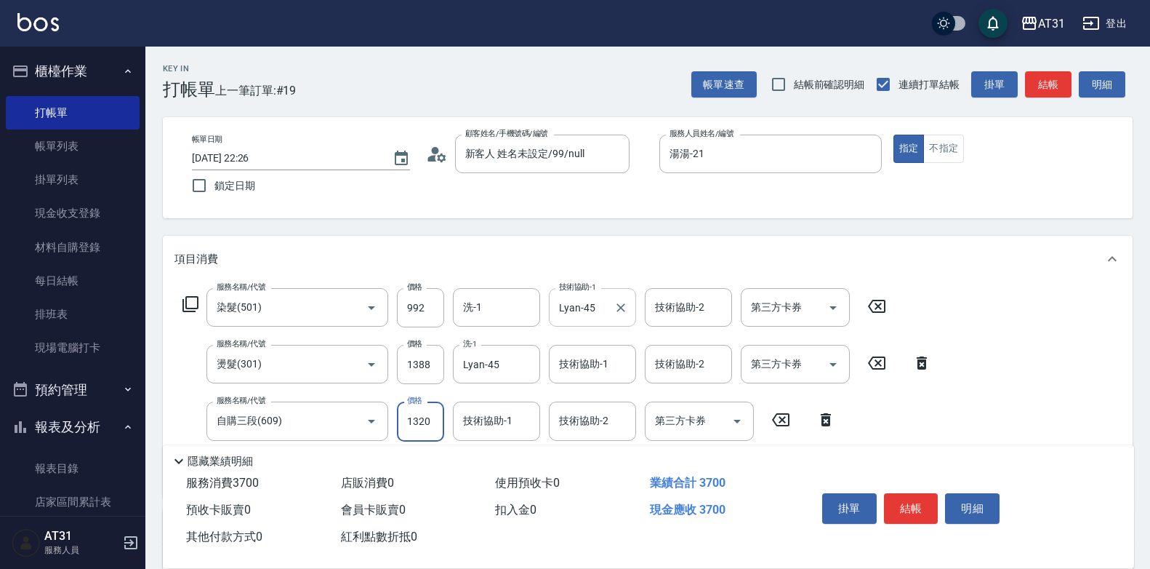
type input "1320"
type input "Lyan-45"
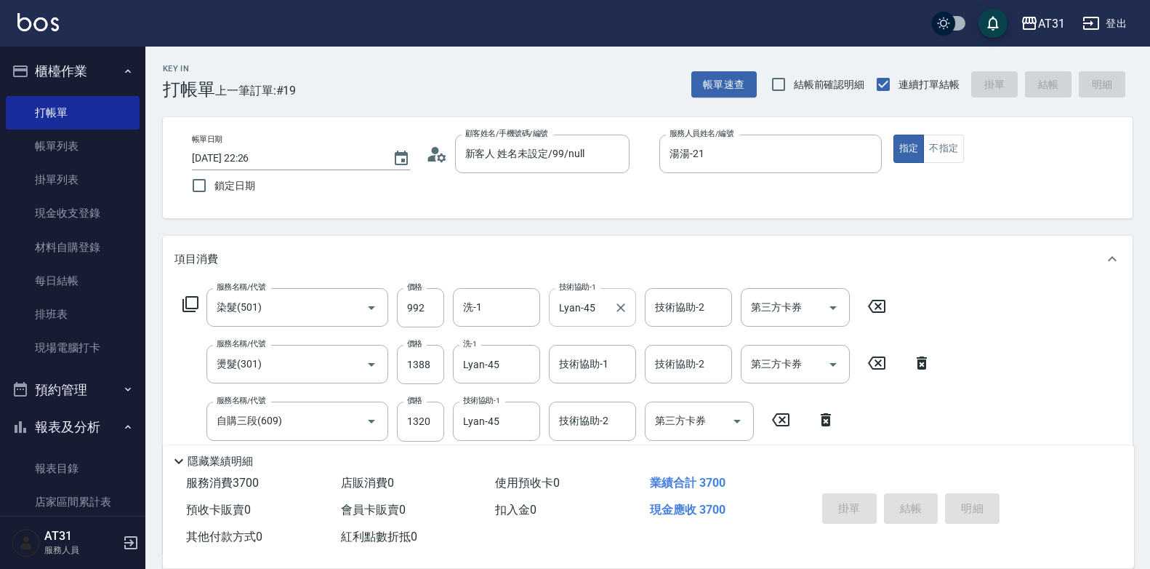
type input "0"
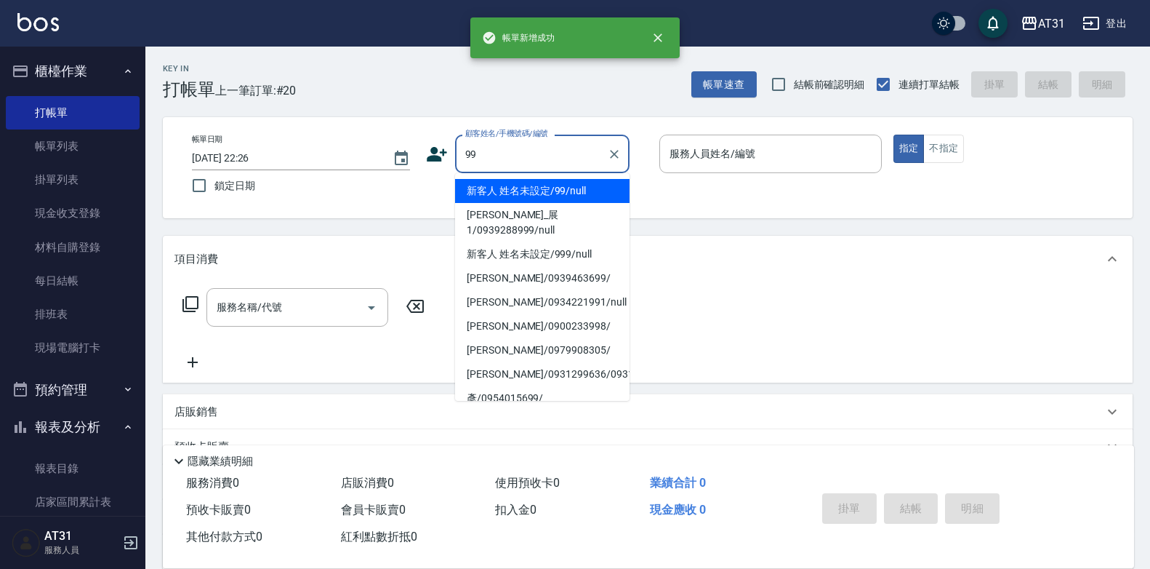
type input "新客人 姓名未設定/99/null"
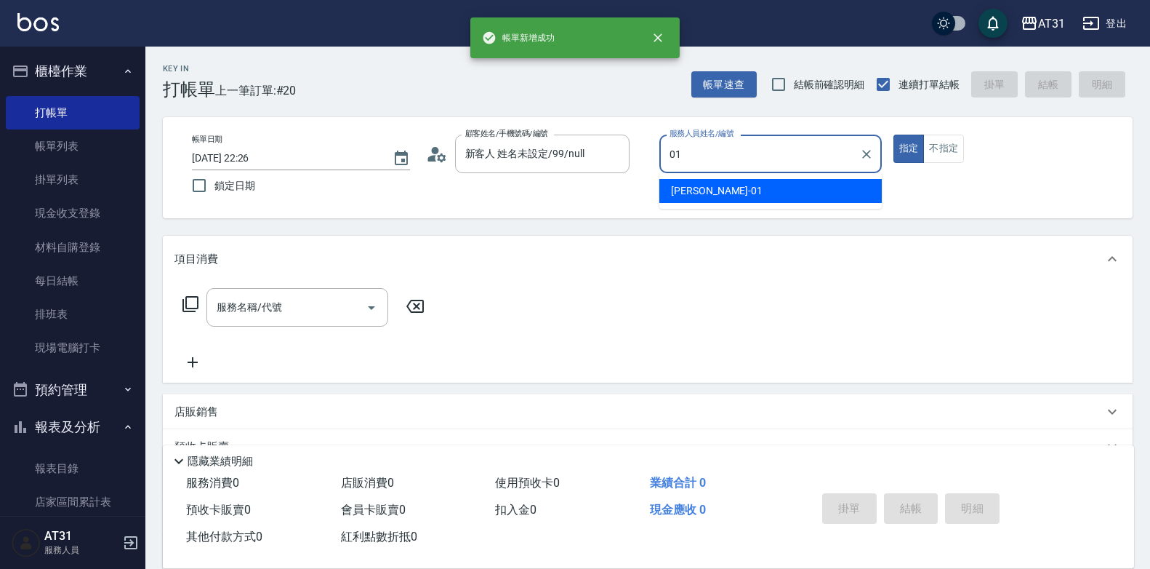
type input "[PERSON_NAME]-01"
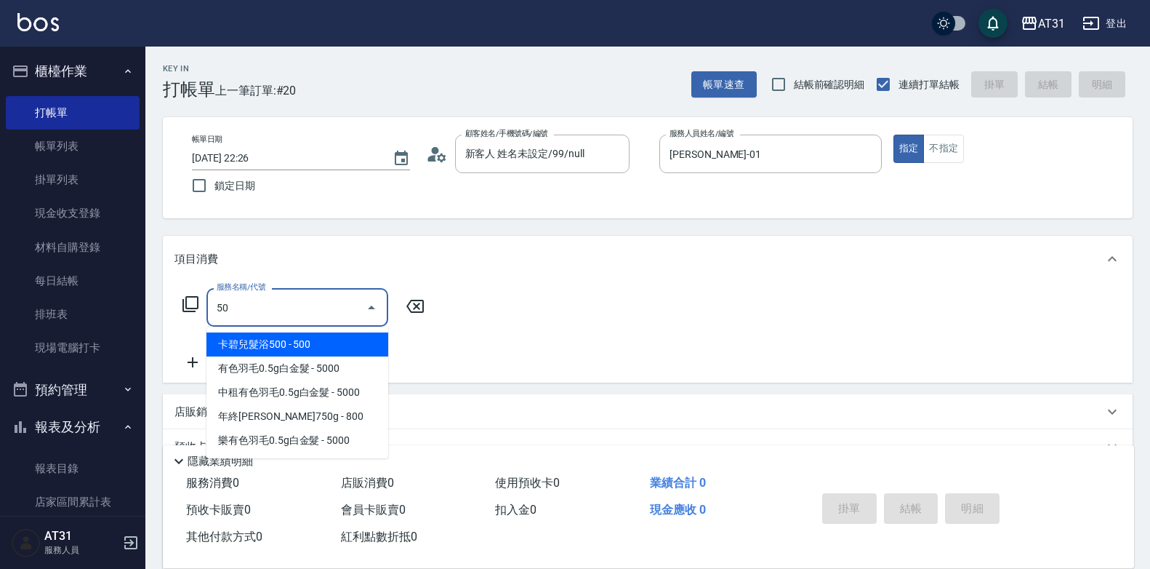
type input "501"
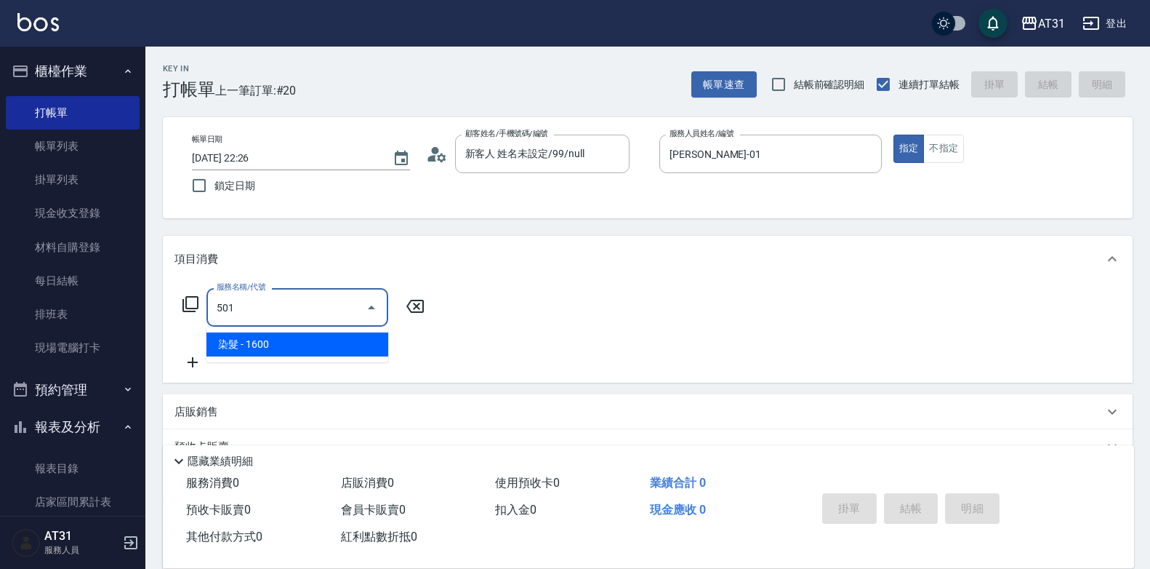
type input "160"
type input "染髮(501)"
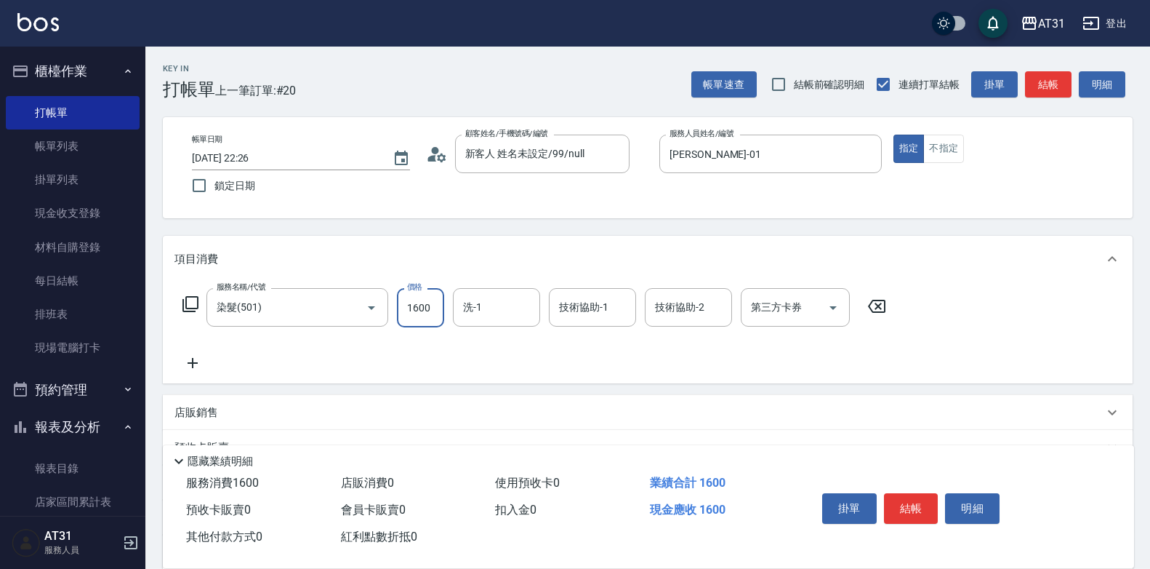
type input "0"
type input "12"
type input "10"
type input "129"
type input "120"
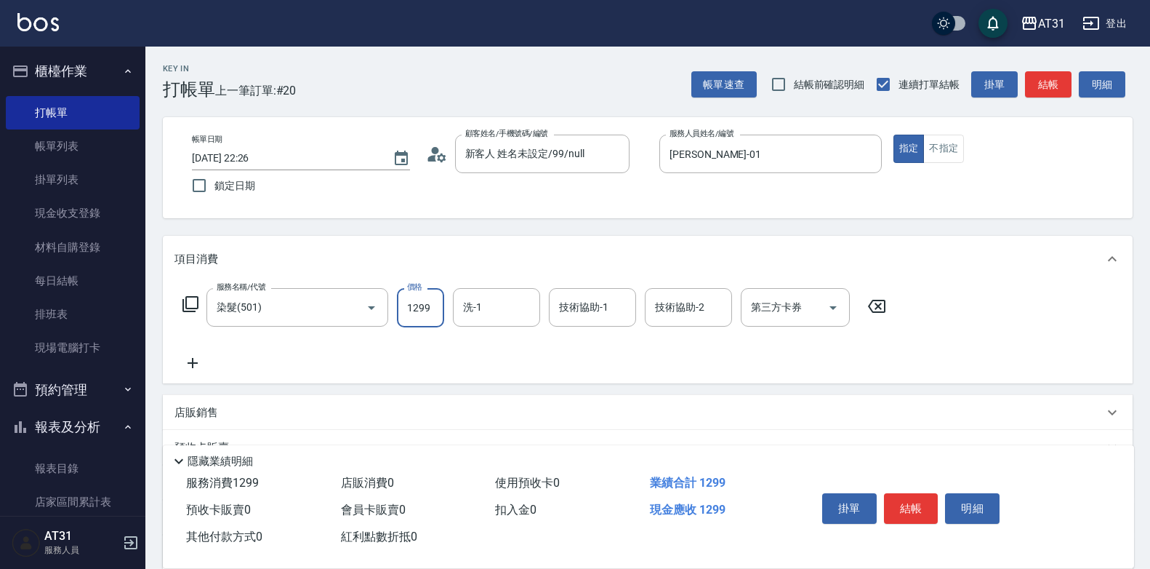
type input "1299"
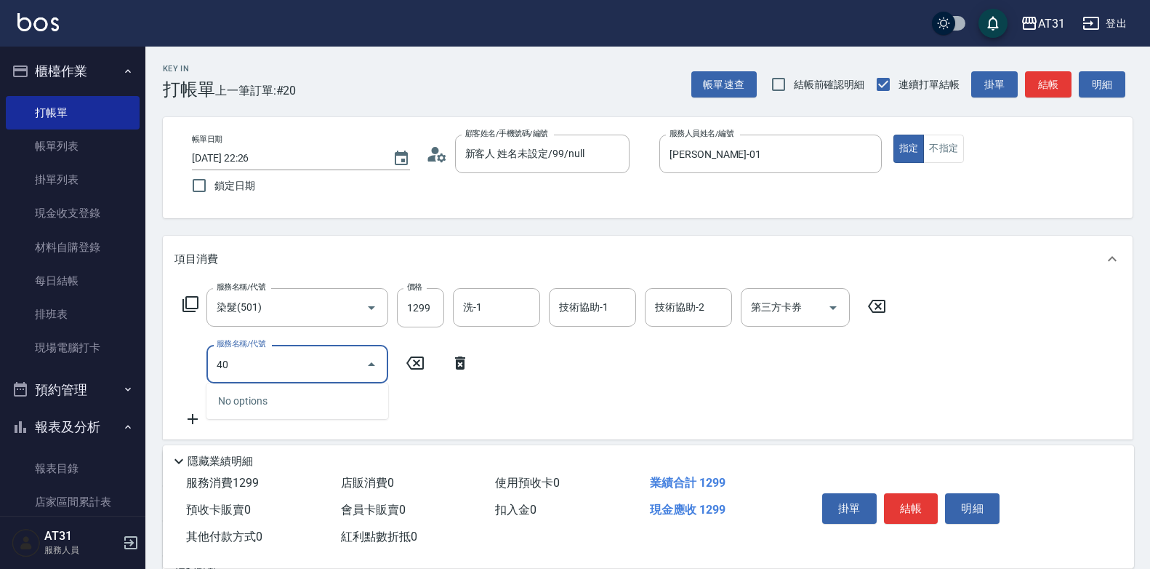
type input "401"
type input "150"
type input "剪髮(401)"
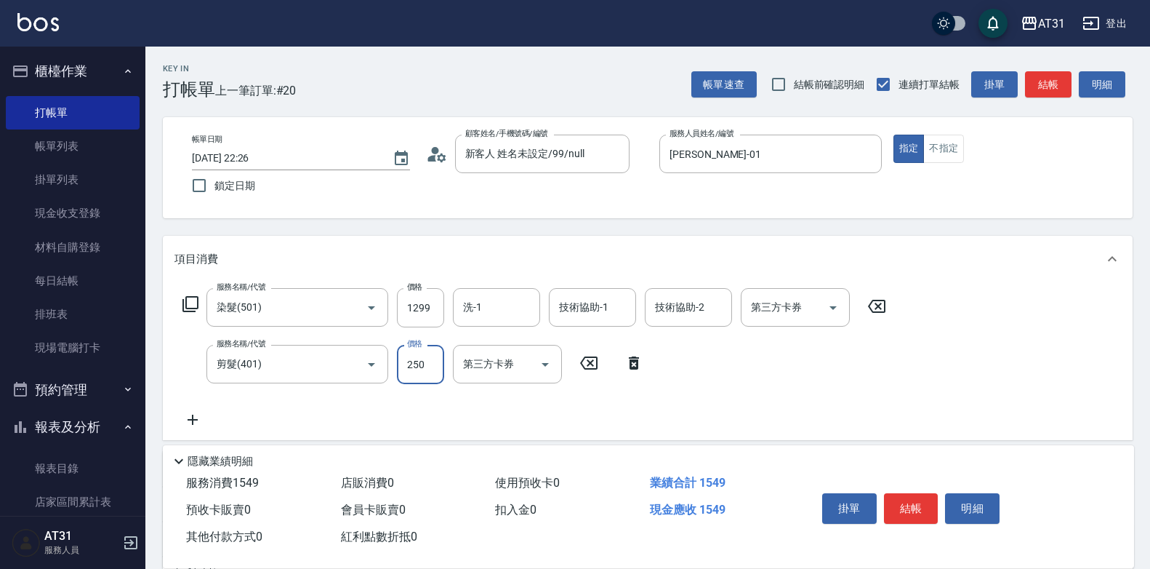
type input "130"
type input "30"
type input "150"
type input "300"
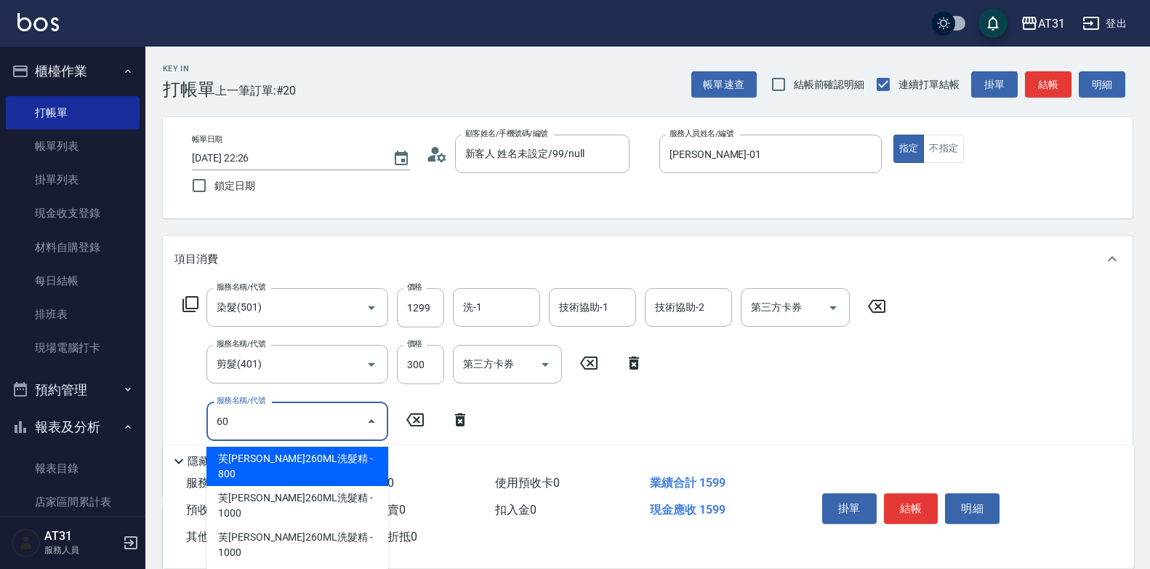
type input "601"
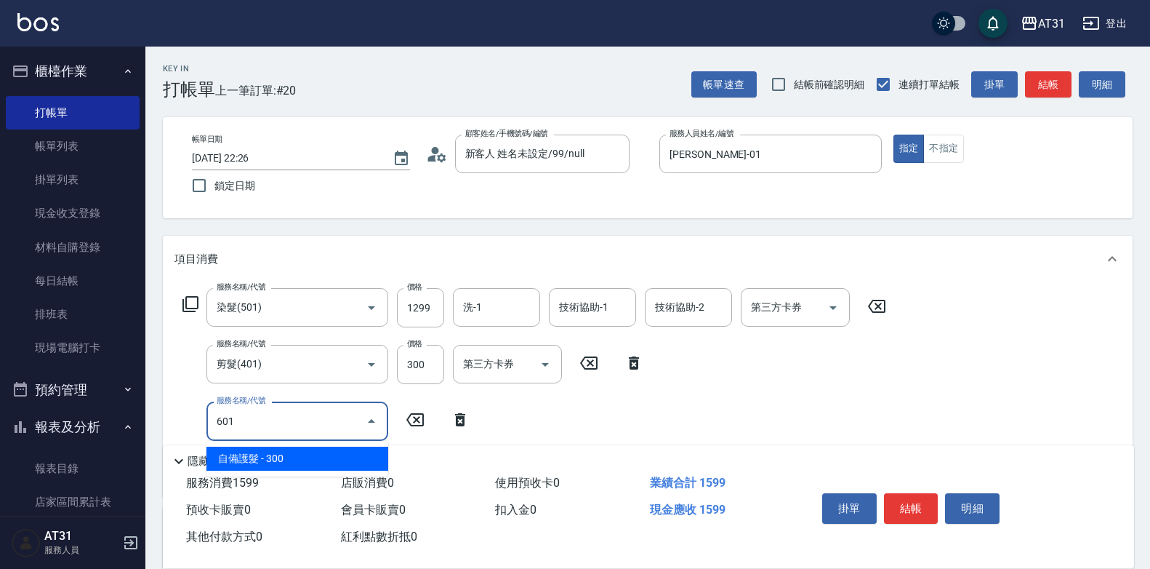
type input "180"
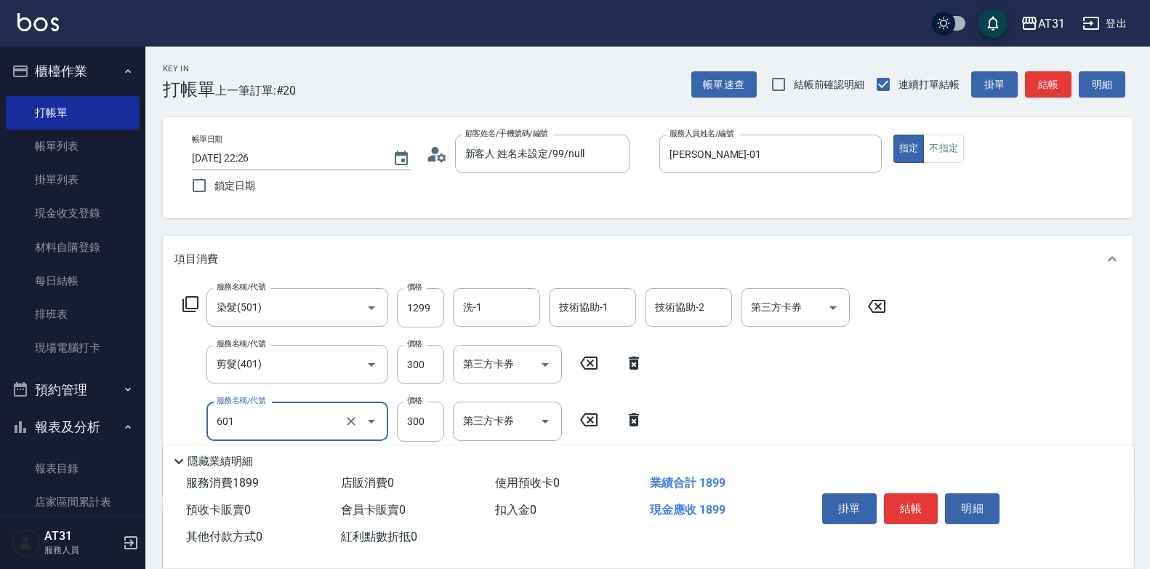
type input "自備護髮(601)"
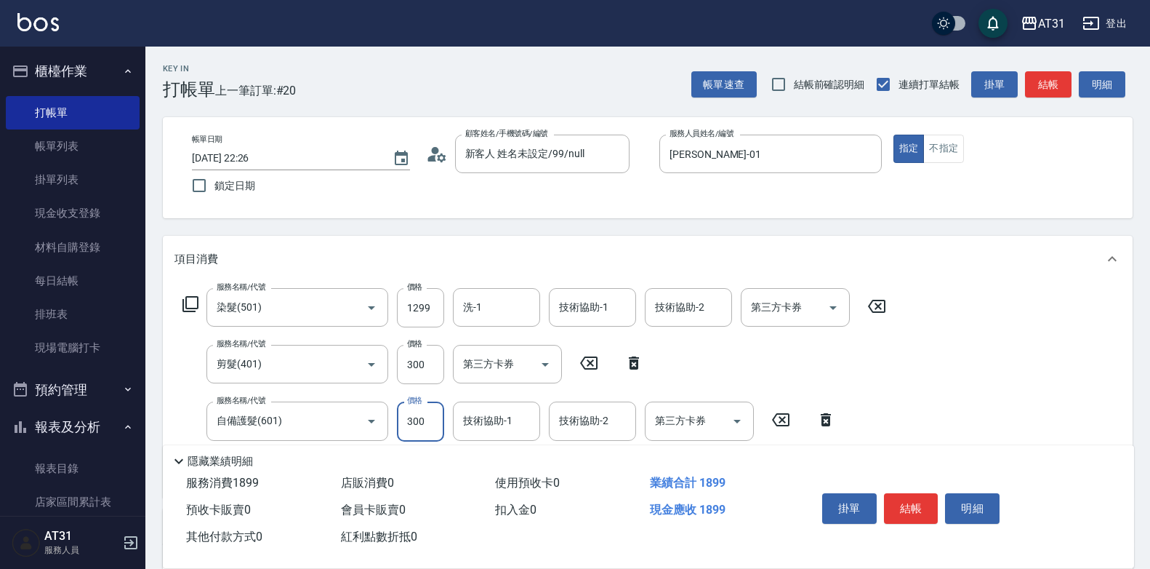
type input "8"
type input "160"
type input "89"
type input "240"
type input "899"
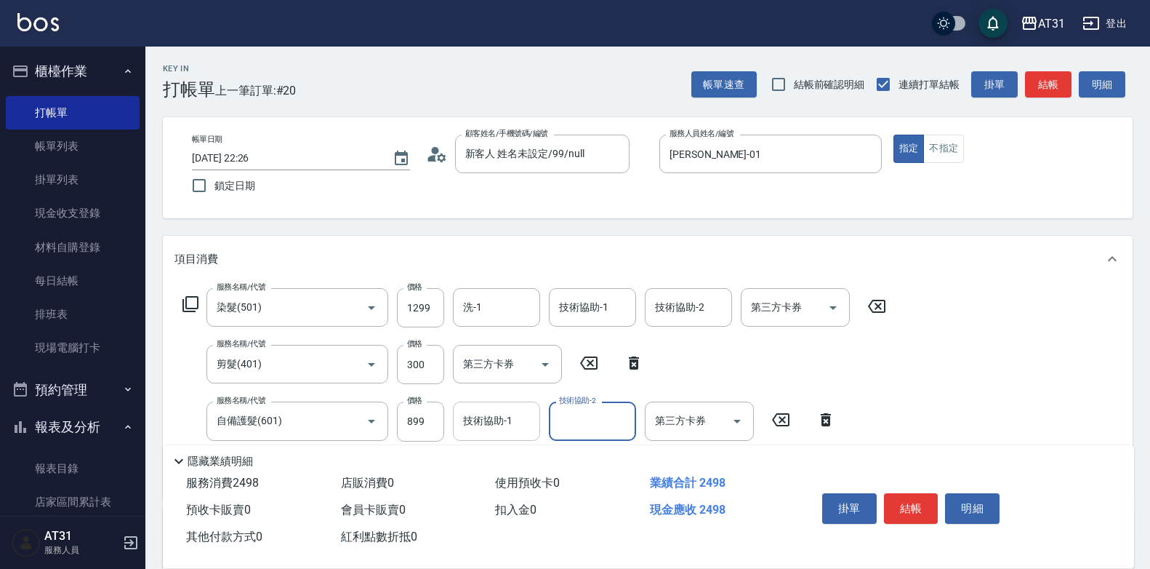
click at [513, 410] on input "技術協助-1" at bounding box center [497, 420] width 74 height 25
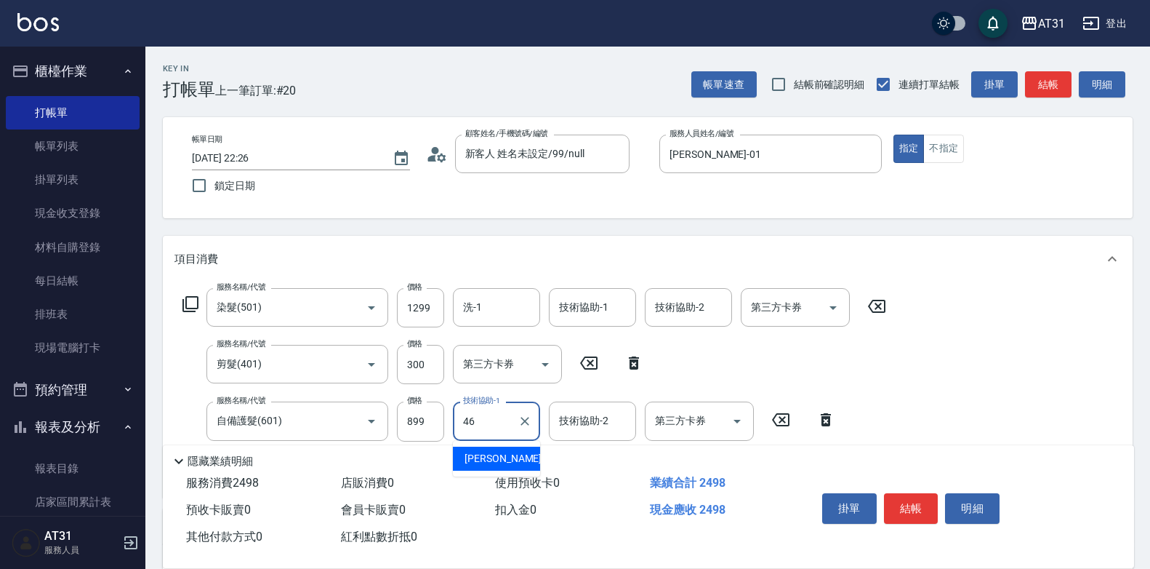
type input "[PERSON_NAME]-46"
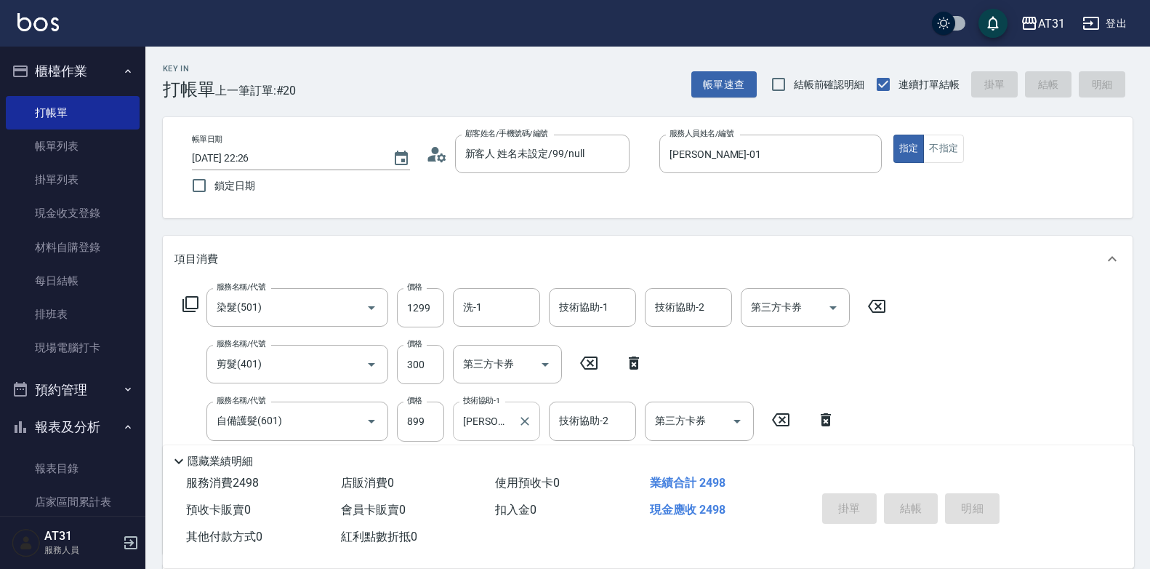
type input "[DATE] 22:27"
type input "0"
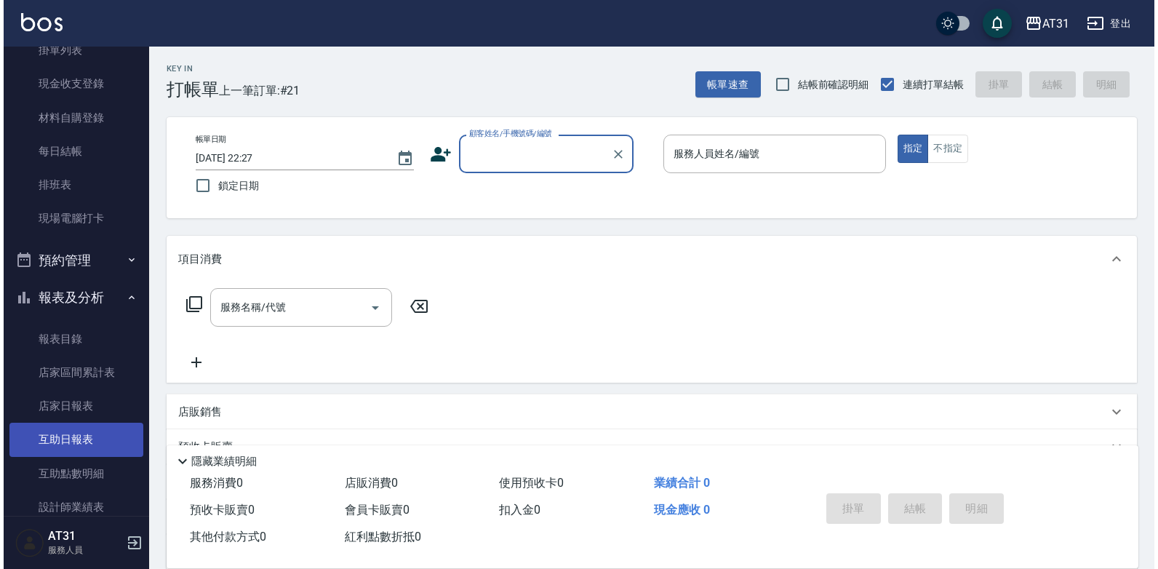
scroll to position [145, 0]
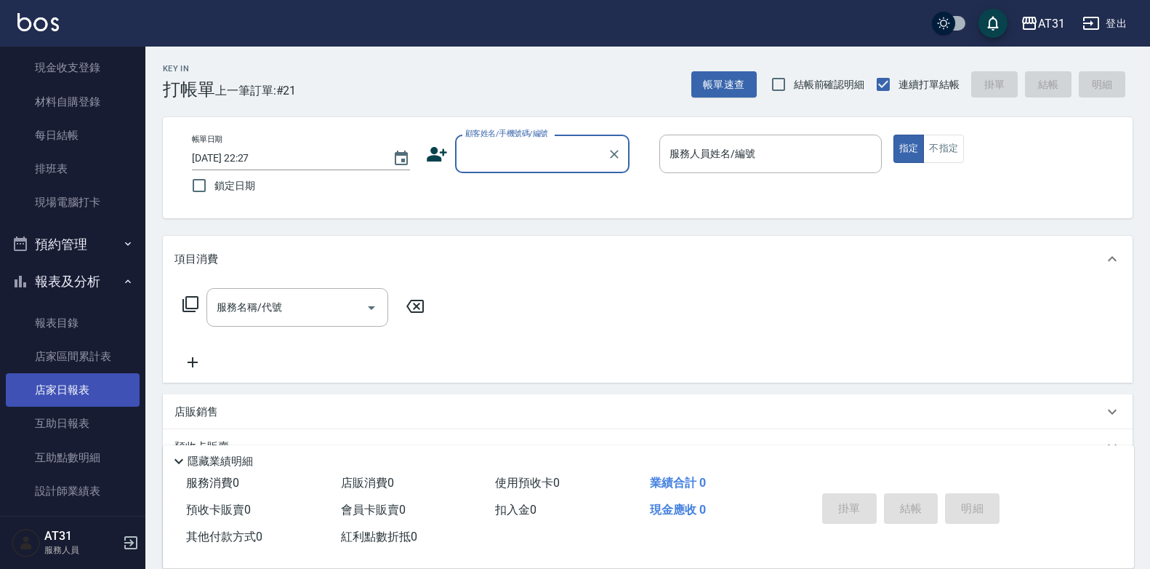
click at [62, 390] on link "店家日報表" at bounding box center [73, 389] width 134 height 33
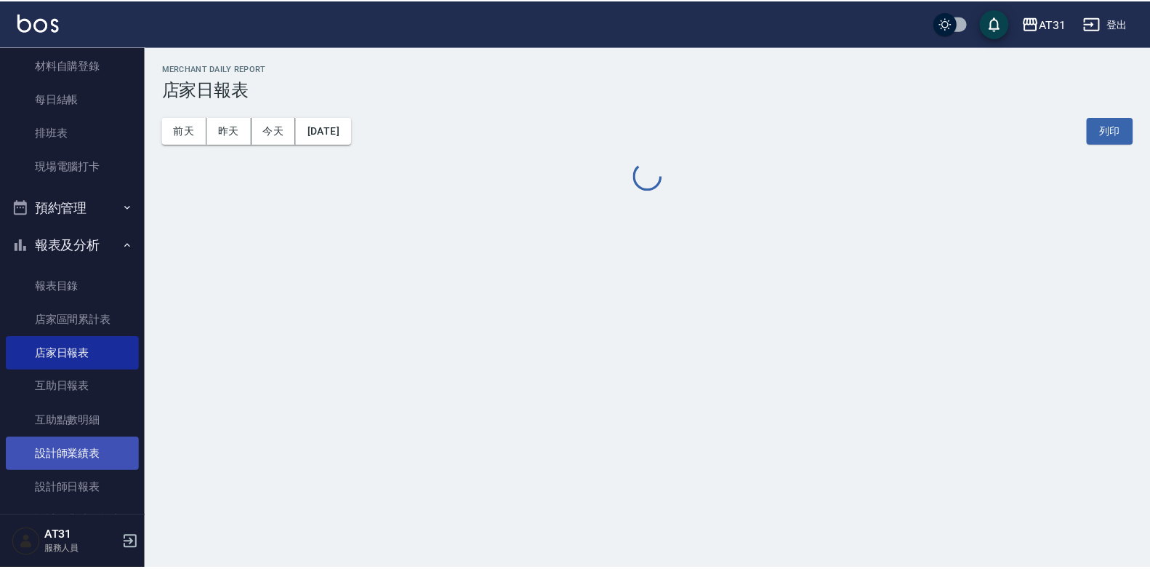
scroll to position [218, 0]
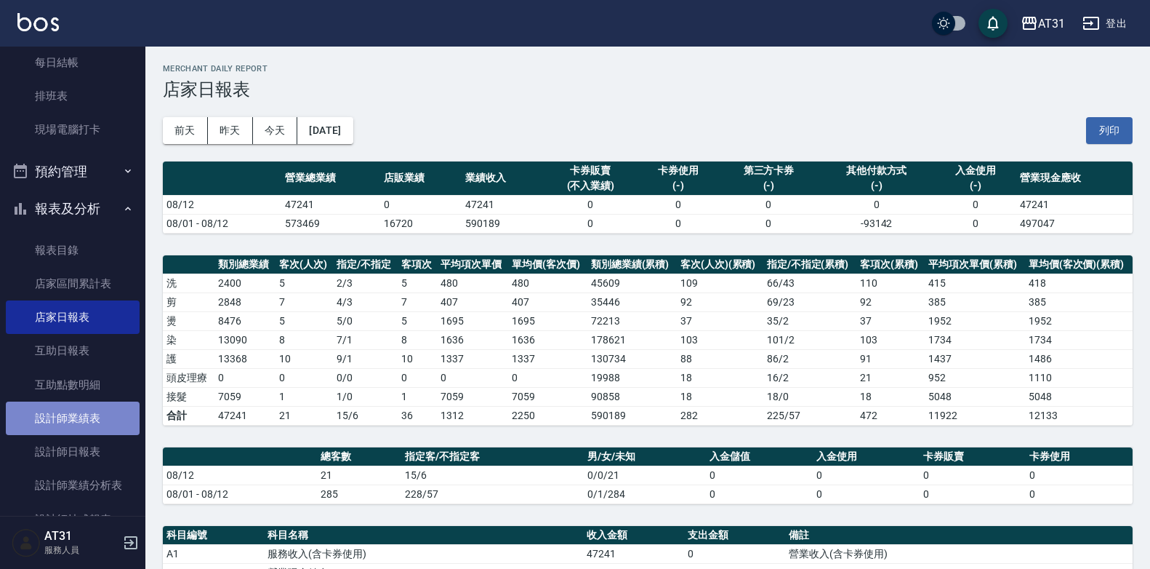
click at [79, 424] on link "設計師業績表" at bounding box center [73, 417] width 134 height 33
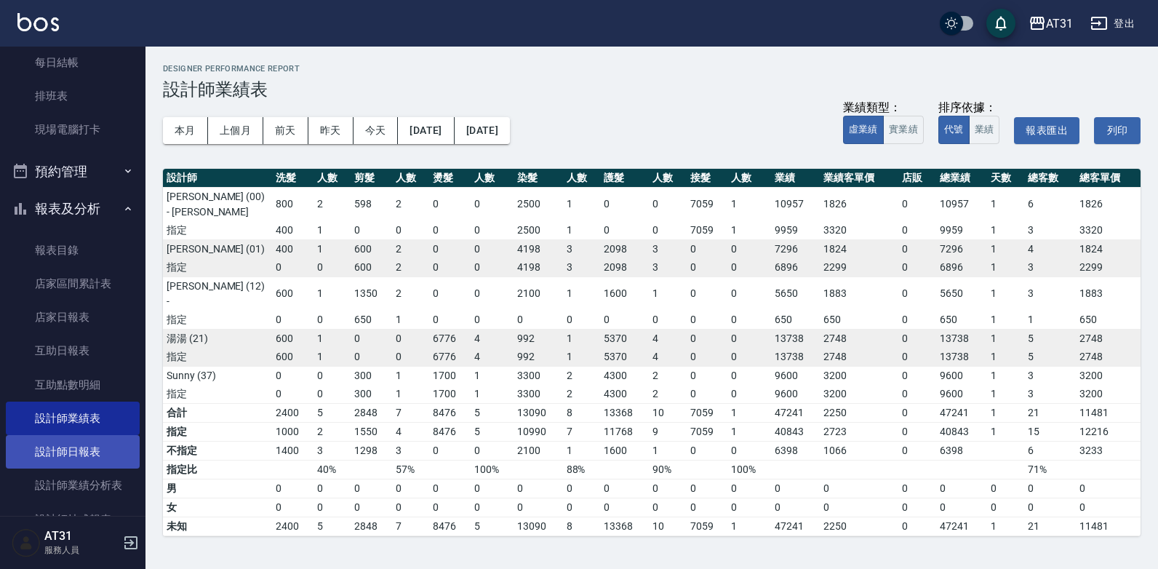
click at [90, 463] on link "設計師日報表" at bounding box center [73, 451] width 134 height 33
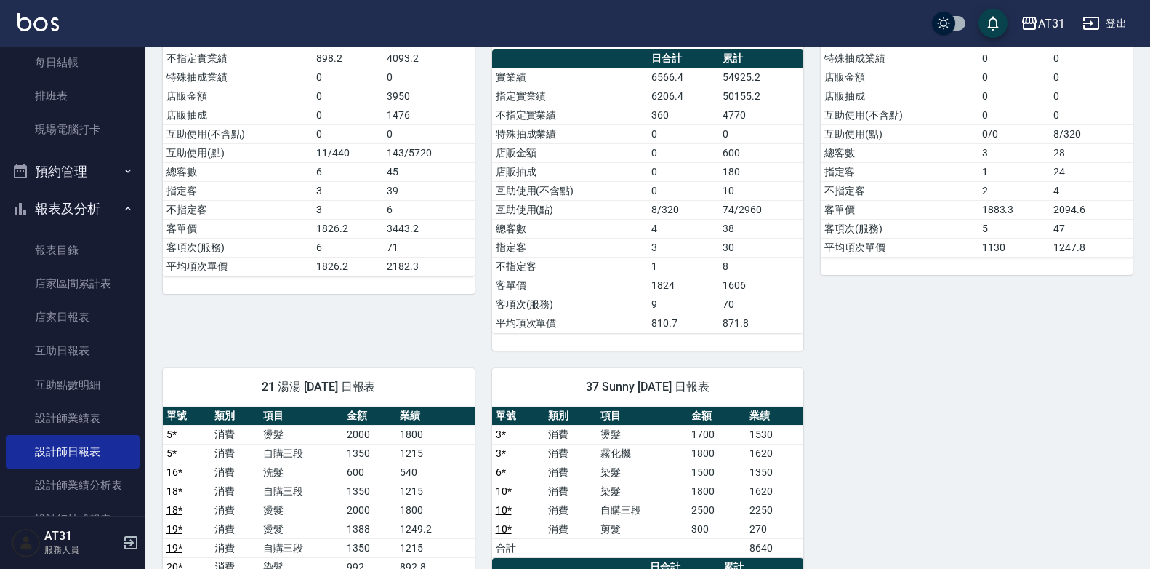
scroll to position [509, 0]
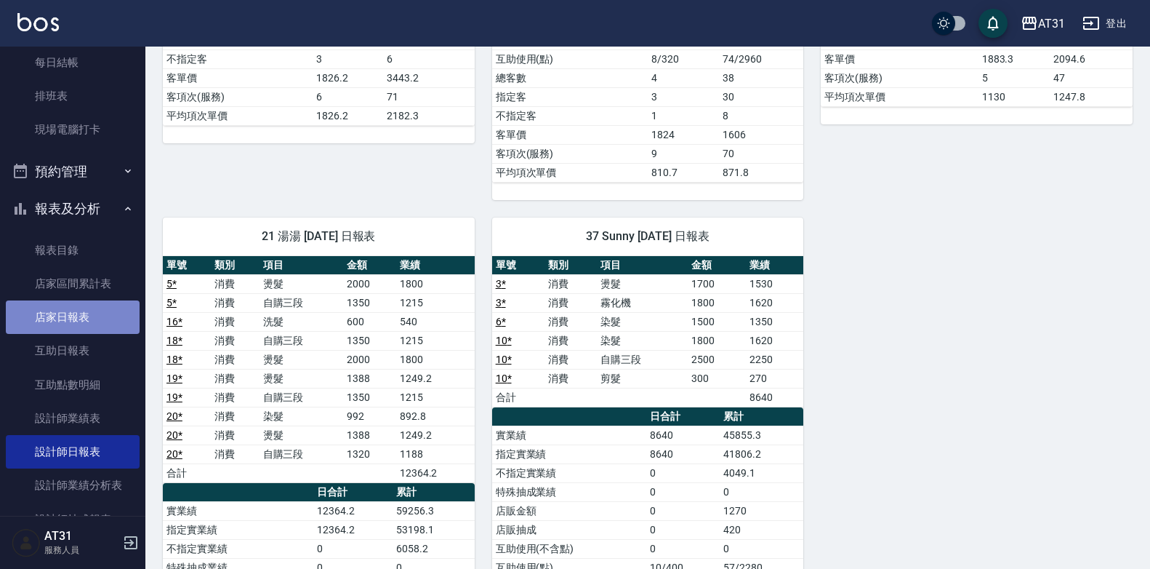
click at [84, 313] on link "店家日報表" at bounding box center [73, 316] width 134 height 33
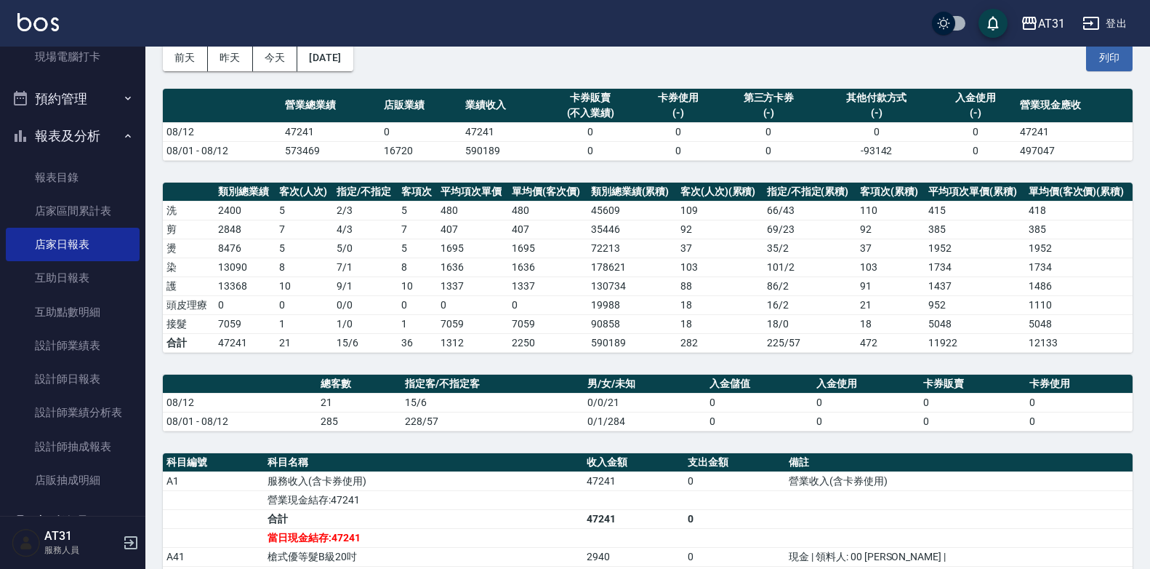
scroll to position [135, 0]
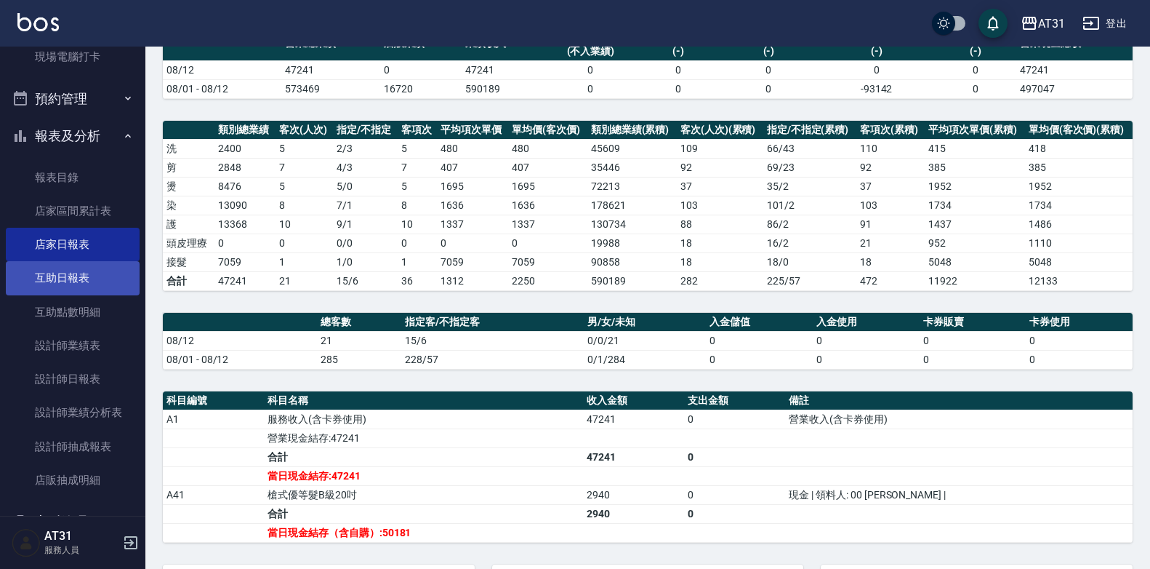
click at [67, 281] on link "互助日報表" at bounding box center [73, 277] width 134 height 33
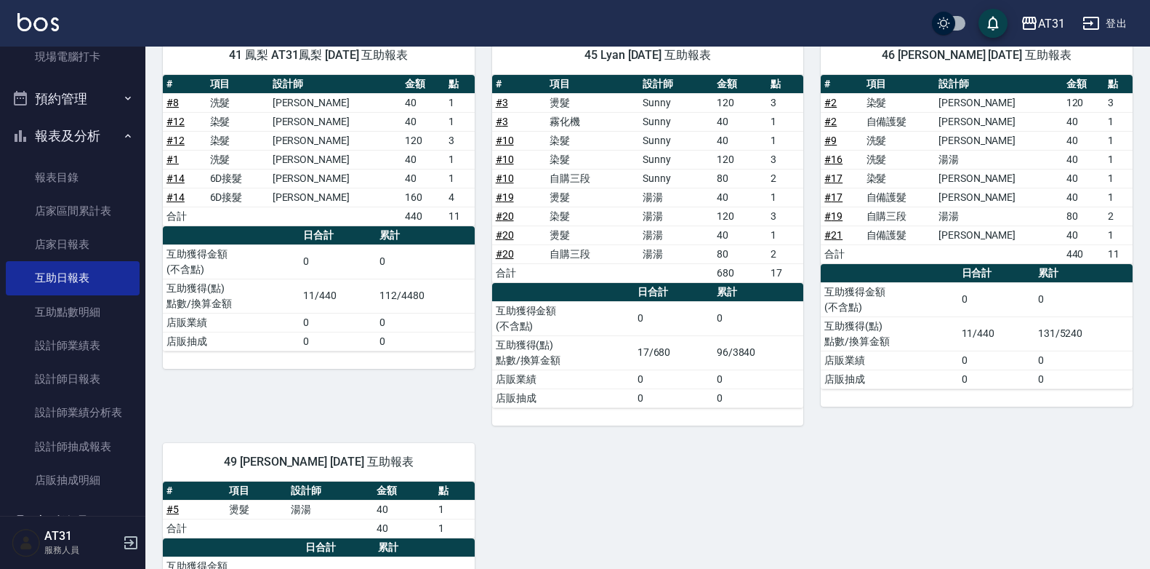
scroll to position [308, 0]
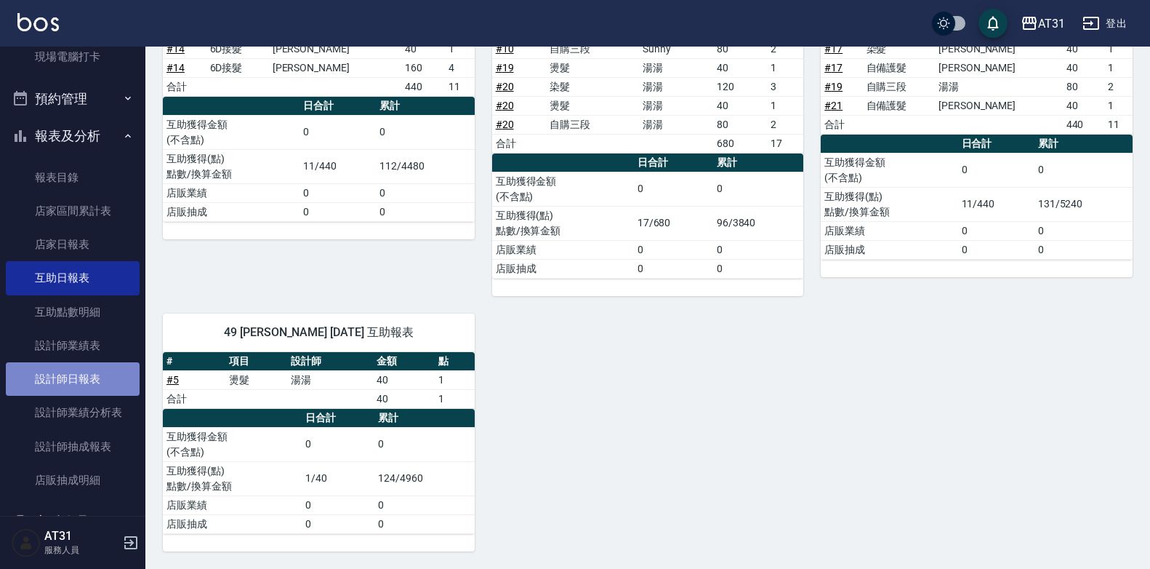
click at [79, 382] on link "設計師日報表" at bounding box center [73, 378] width 134 height 33
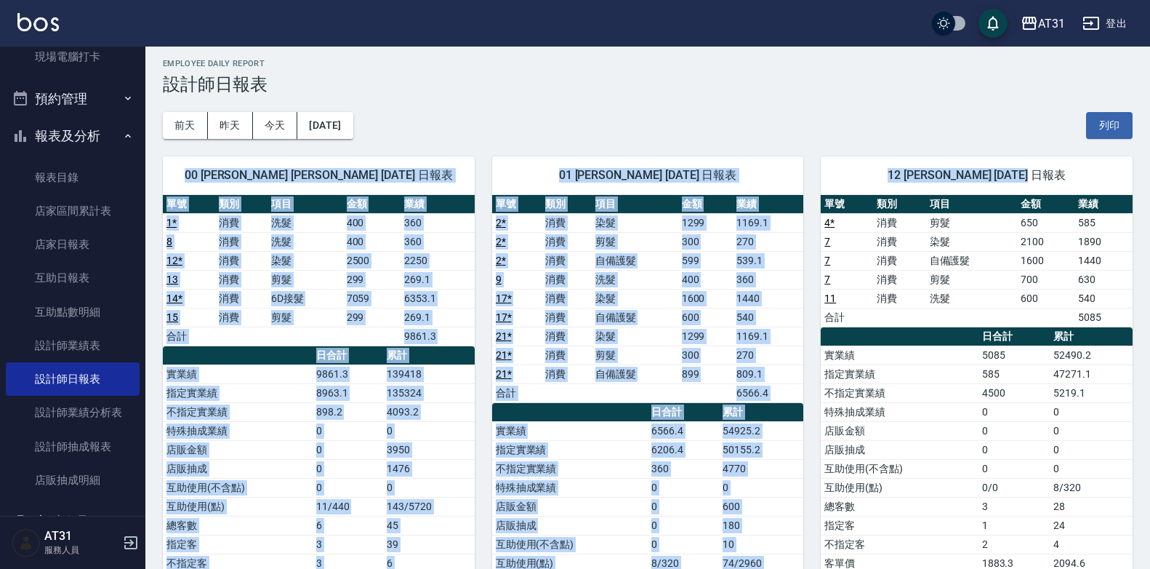
drag, startPoint x: 1149, startPoint y: 144, endPoint x: 1156, endPoint y: 159, distance: 16.3
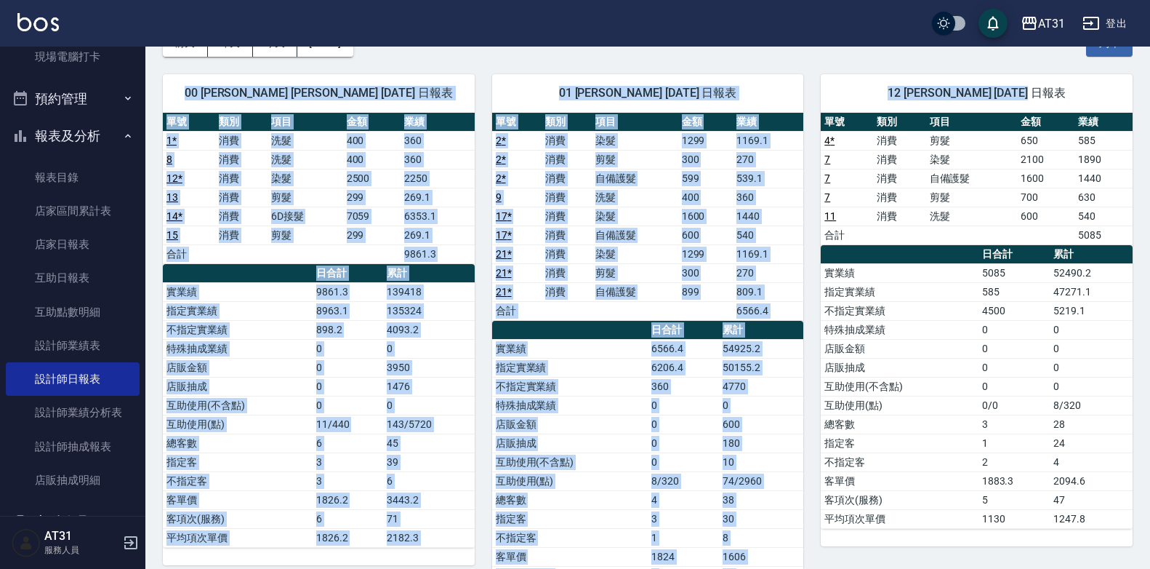
click at [902, 95] on span "12 [PERSON_NAME] [DATE] 日報表" at bounding box center [976, 93] width 277 height 15
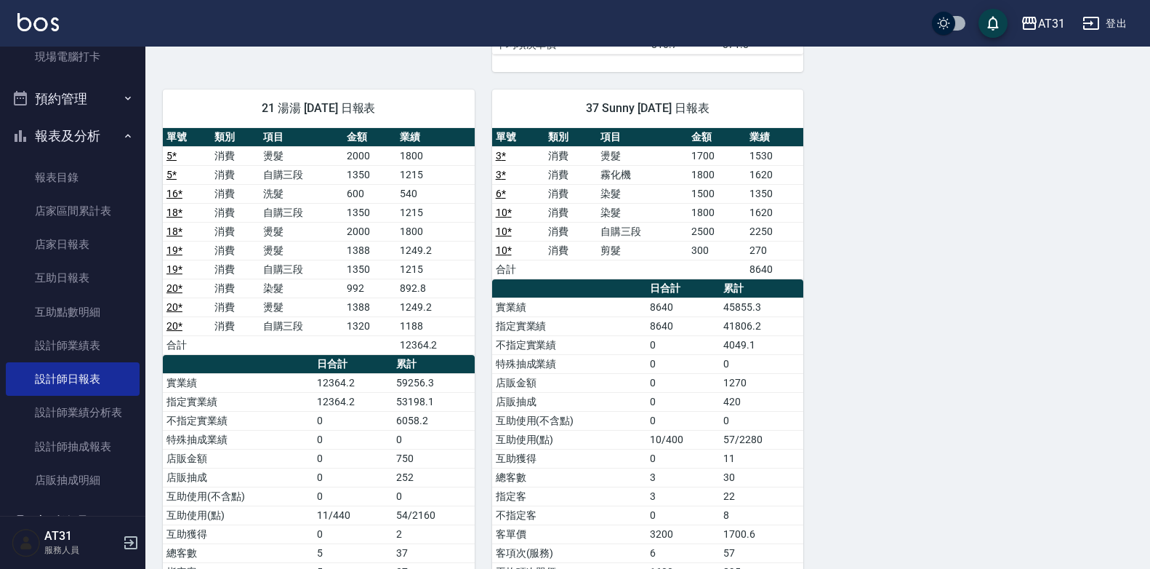
scroll to position [655, 0]
